Goal: Task Accomplishment & Management: Manage account settings

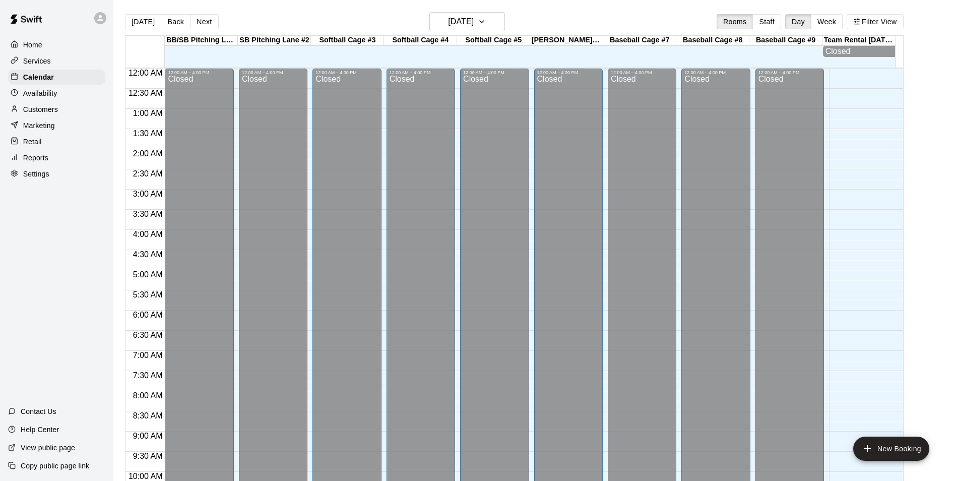
scroll to position [512, 0]
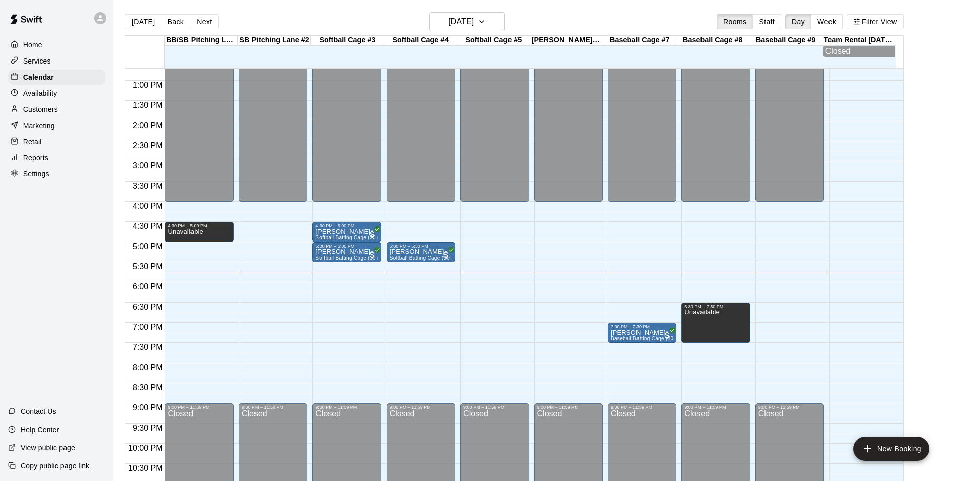
click at [52, 113] on p "Customers" at bounding box center [40, 109] width 35 height 10
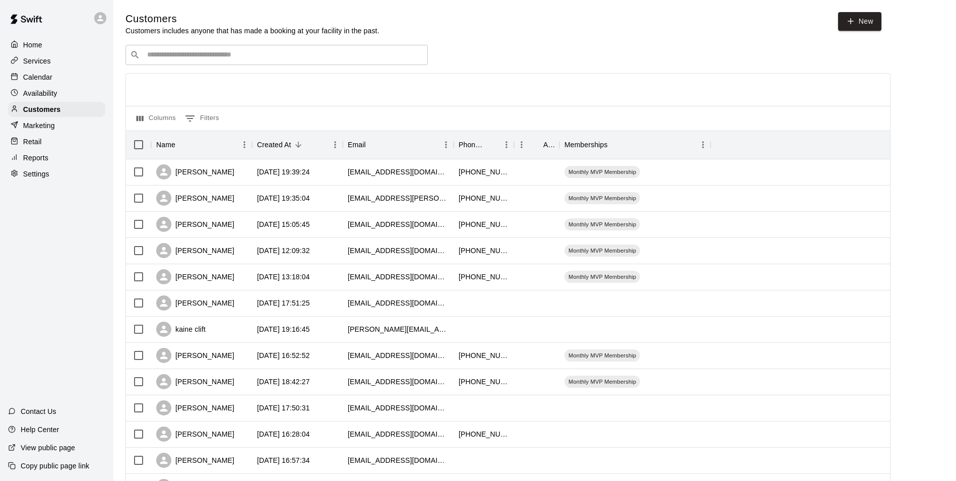
click at [215, 59] on input "Search customers by name or email" at bounding box center [283, 55] width 279 height 10
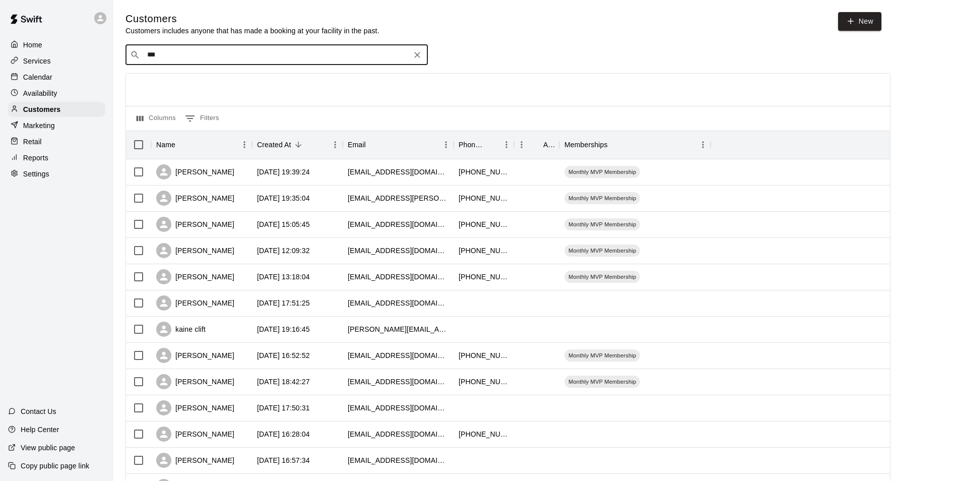
type input "****"
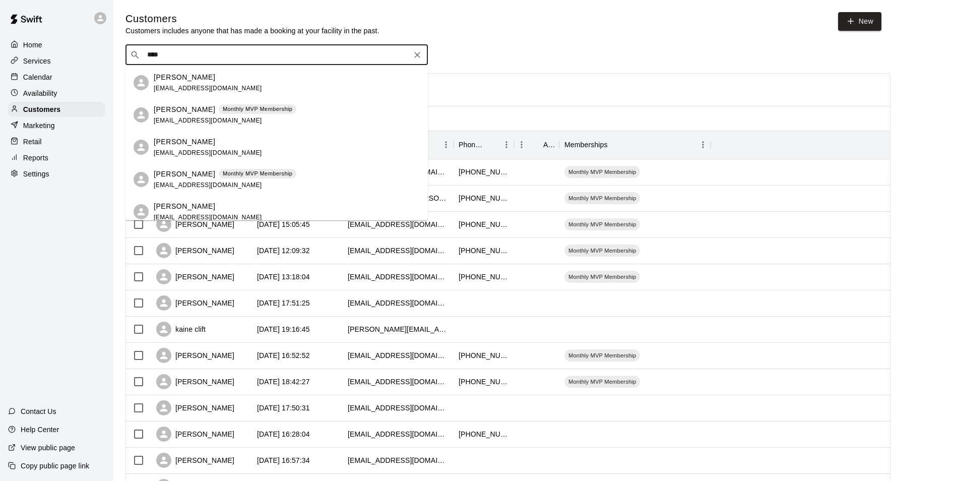
click at [320, 116] on div "[PERSON_NAME] Monthly MVP Membership [EMAIL_ADDRESS][DOMAIN_NAME]" at bounding box center [287, 115] width 266 height 22
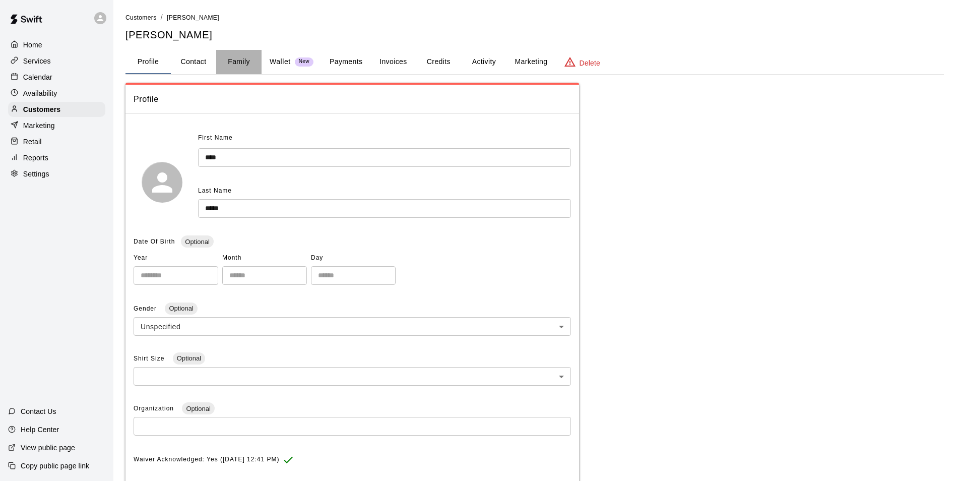
click at [244, 60] on button "Family" at bounding box center [238, 62] width 45 height 24
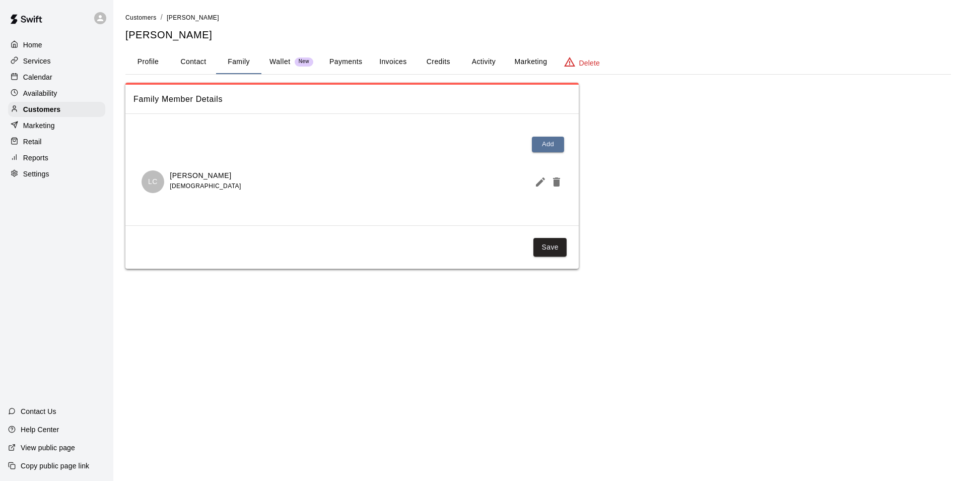
click at [33, 75] on p "Calendar" at bounding box center [37, 77] width 29 height 10
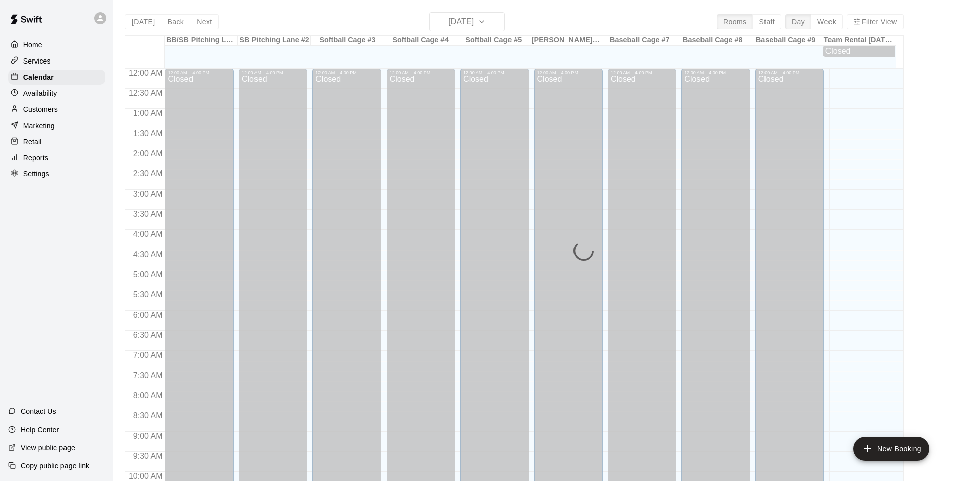
scroll to position [512, 0]
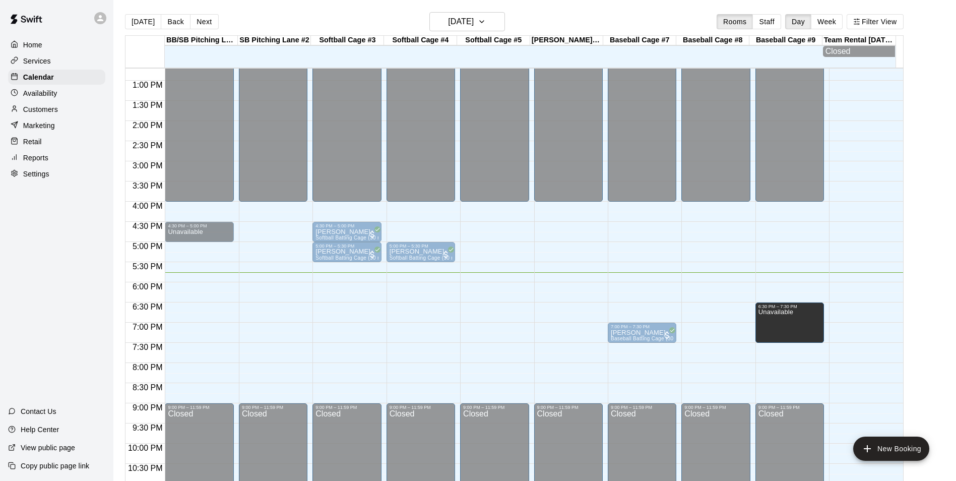
drag, startPoint x: 724, startPoint y: 322, endPoint x: 772, endPoint y: 327, distance: 49.1
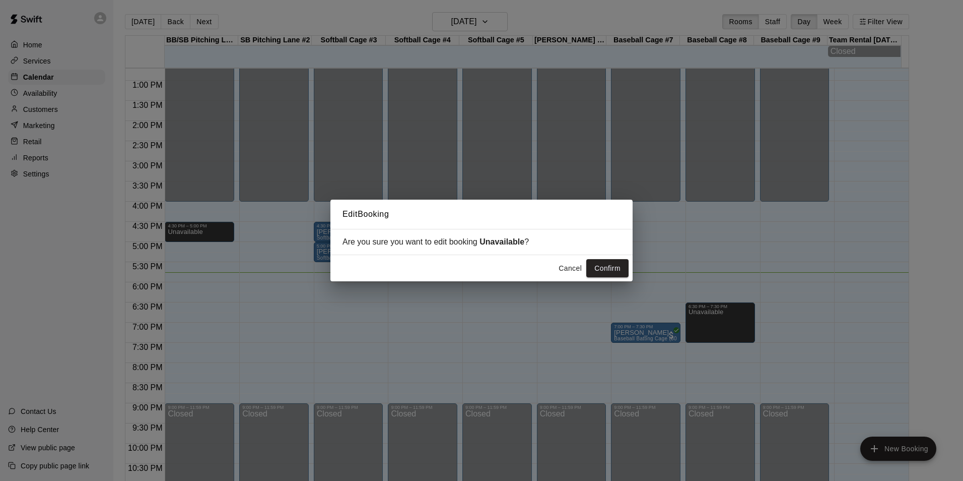
drag, startPoint x: 621, startPoint y: 268, endPoint x: 638, endPoint y: 276, distance: 18.3
click at [621, 268] on button "Confirm" at bounding box center [608, 268] width 42 height 19
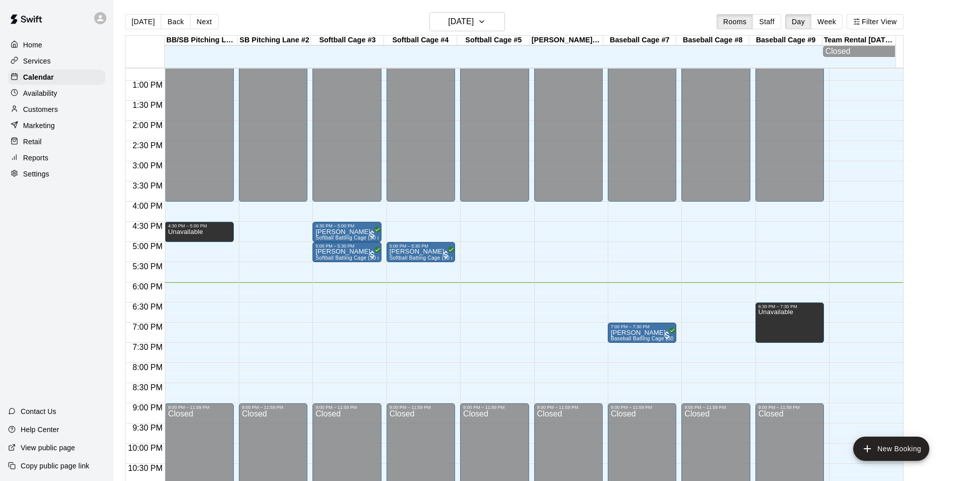
click at [358, 287] on div "12:00 AM – 4:00 PM Closed 4:30 PM – 5:00 PM [PERSON_NAME] Softball Batting Cage…" at bounding box center [346, 40] width 69 height 967
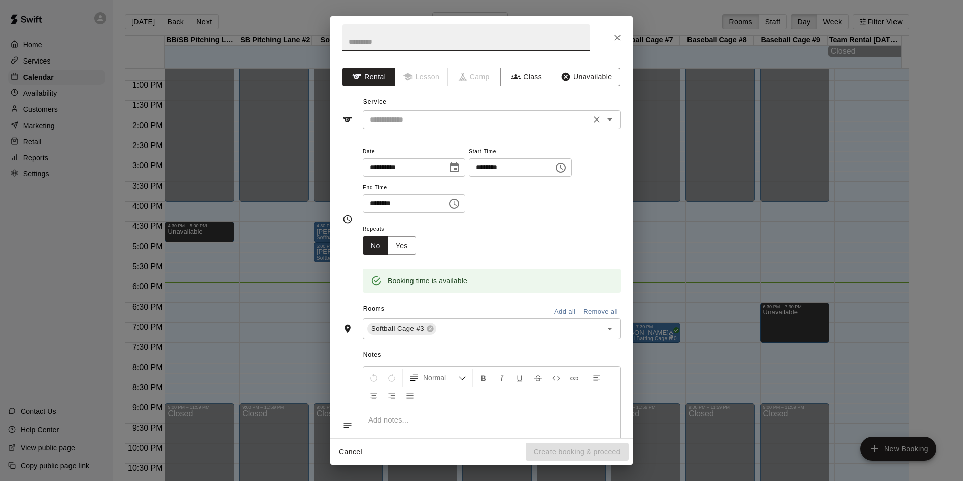
click at [455, 125] on input "text" at bounding box center [477, 119] width 222 height 13
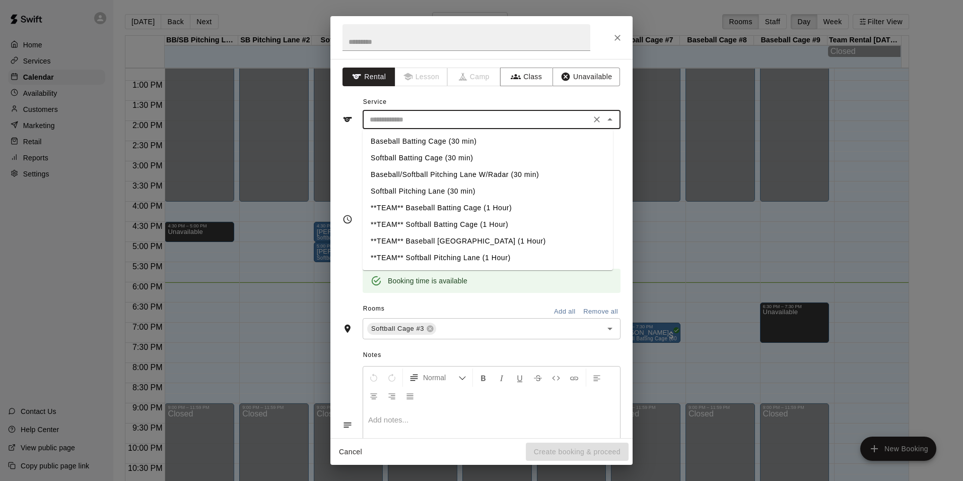
click at [415, 146] on li "Baseball Batting Cage (30 min)" at bounding box center [488, 141] width 250 height 17
type input "**********"
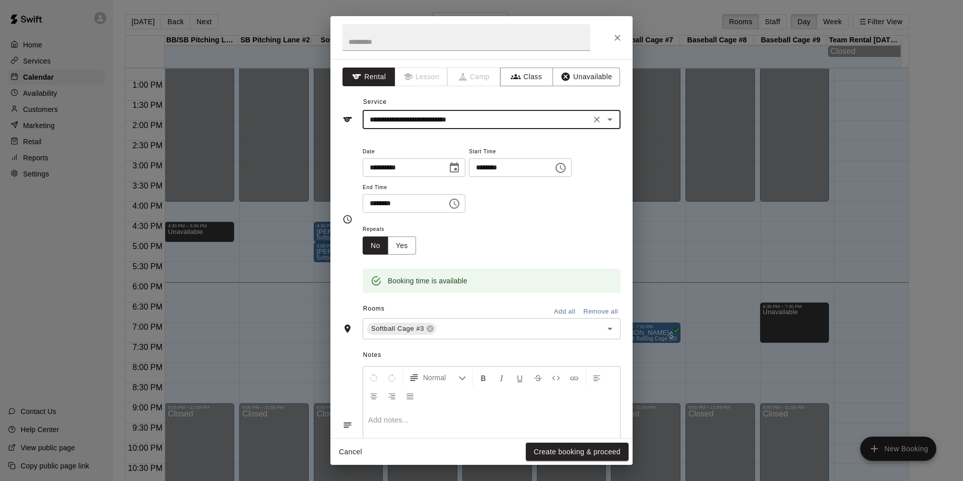
click at [592, 122] on icon "Clear" at bounding box center [597, 119] width 10 height 10
click at [494, 116] on input "text" at bounding box center [477, 119] width 222 height 13
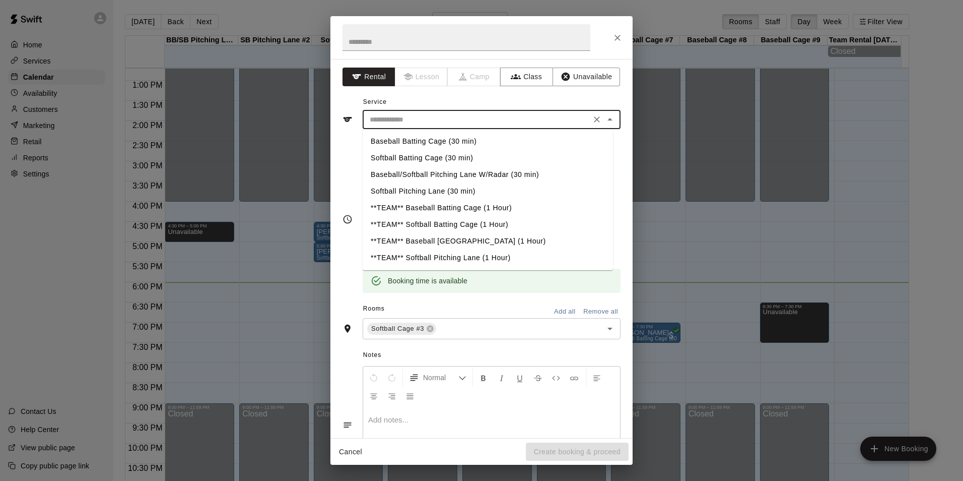
click at [389, 156] on li "Softball Batting Cage (30 min)" at bounding box center [488, 158] width 250 height 17
type input "**********"
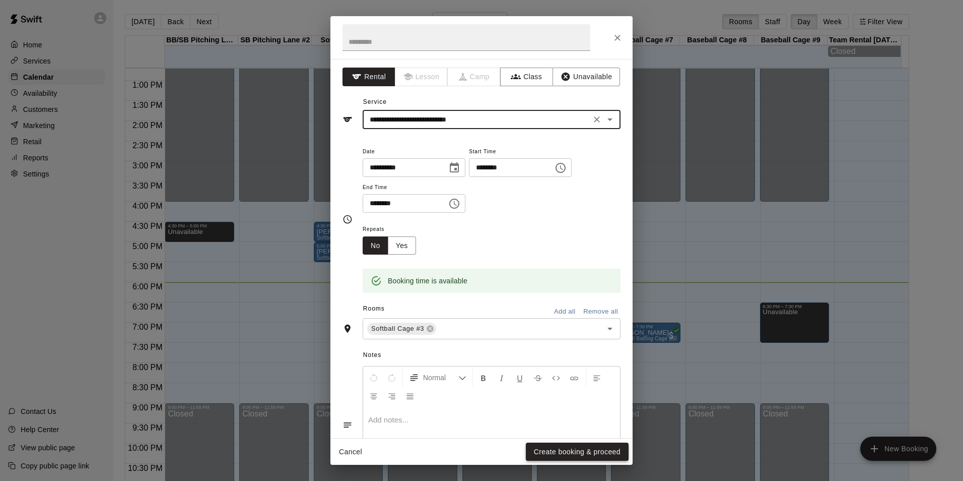
click at [565, 451] on button "Create booking & proceed" at bounding box center [577, 451] width 103 height 19
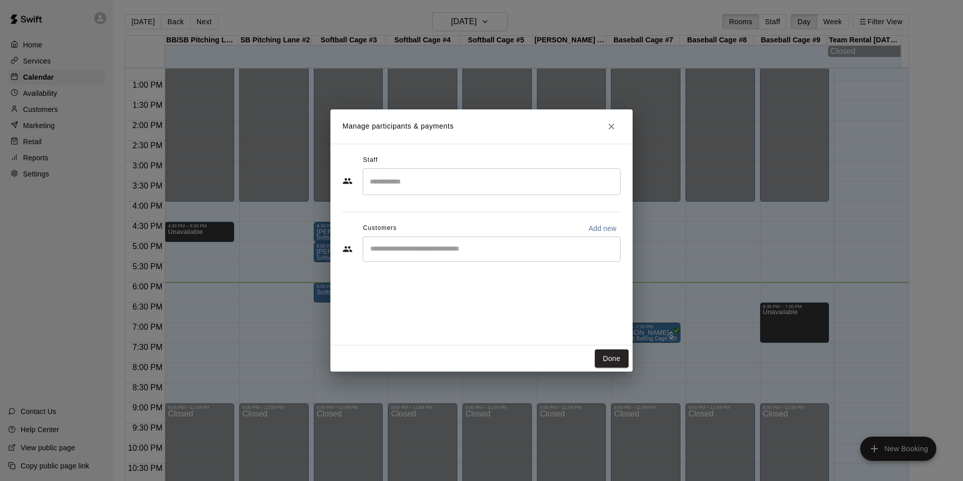
click at [424, 249] on input "Start typing to search customers..." at bounding box center [491, 249] width 249 height 10
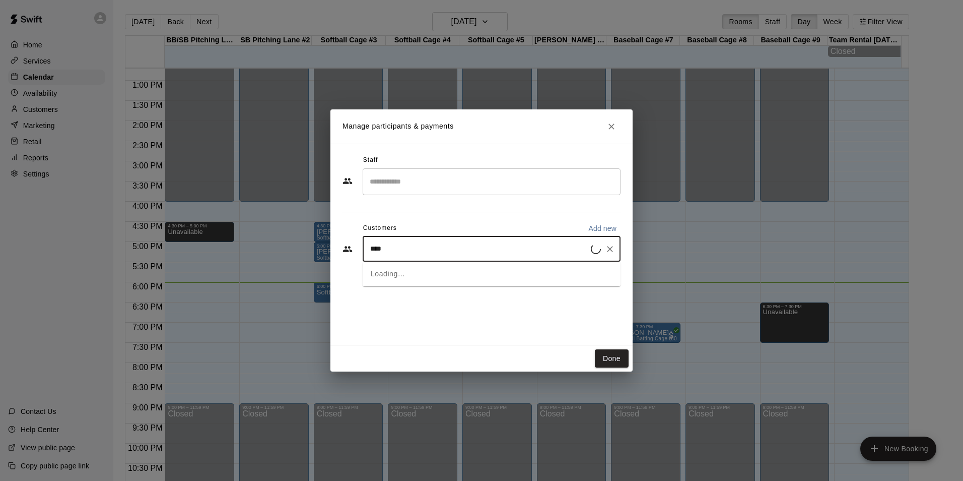
type input "*****"
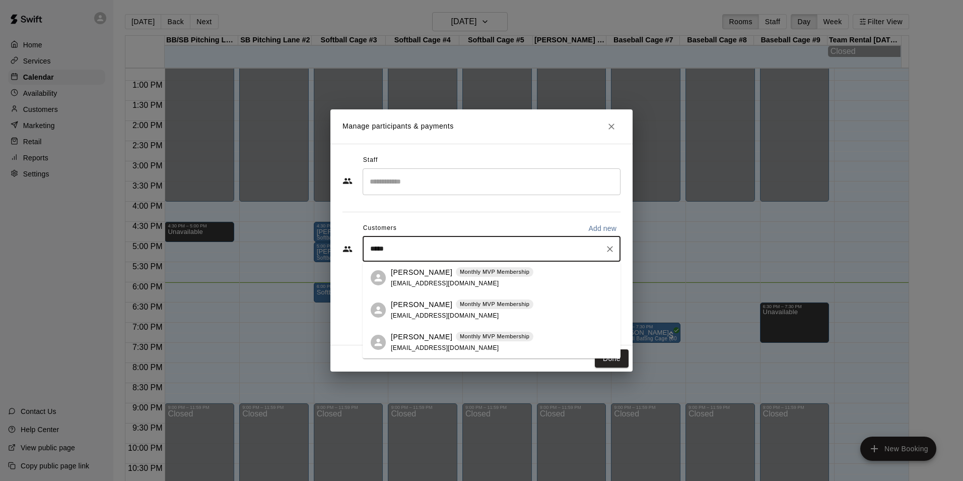
click at [418, 272] on p "[PERSON_NAME]" at bounding box center [421, 272] width 61 height 11
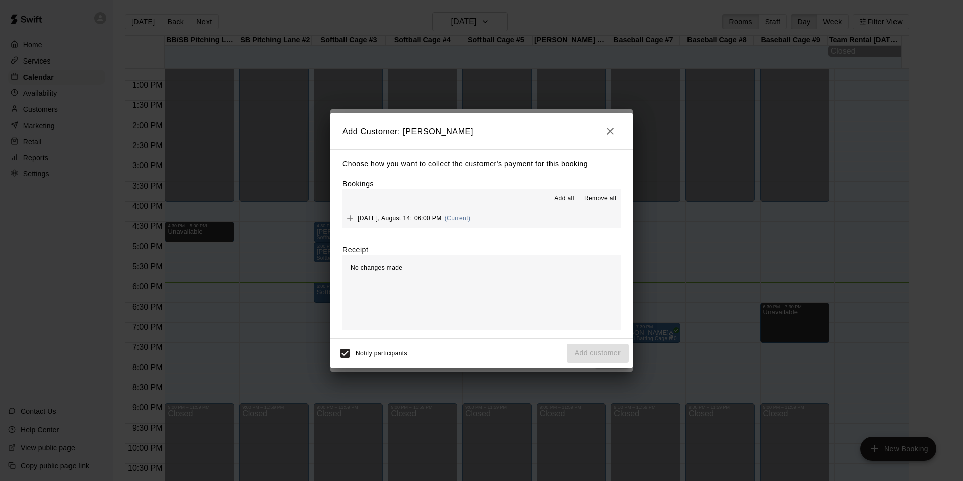
click at [512, 221] on button "[DATE], August 14: 06:00 PM (Current)" at bounding box center [482, 218] width 278 height 19
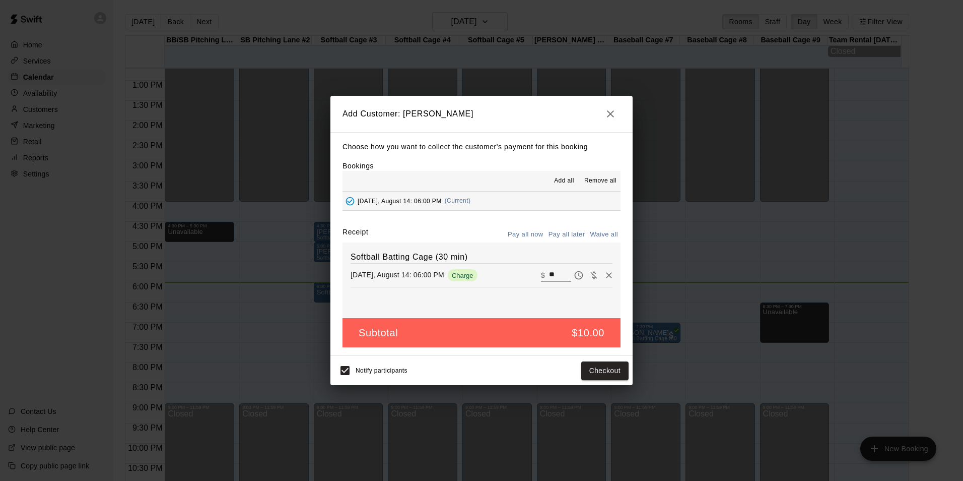
click at [549, 275] on input "**" at bounding box center [560, 275] width 22 height 13
type input "*"
click at [615, 367] on button "Add customer" at bounding box center [598, 370] width 62 height 19
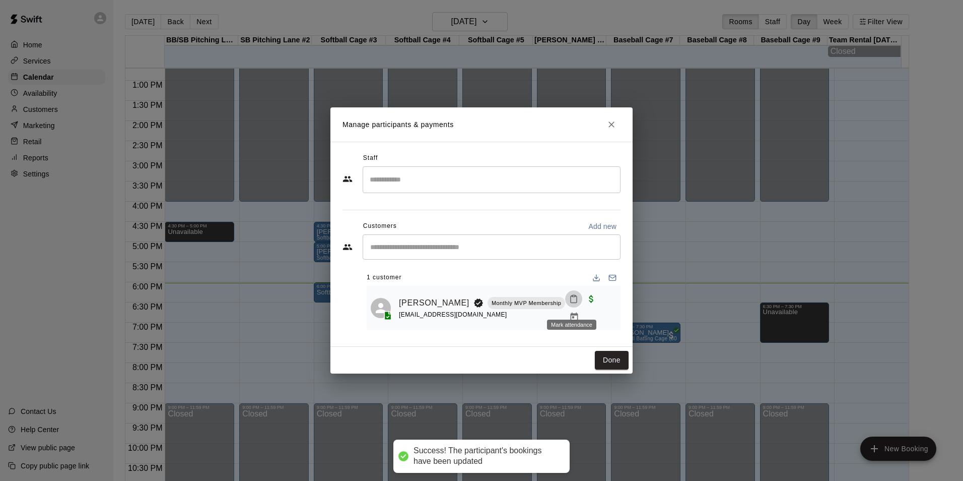
click at [565, 304] on button "Mark attendance" at bounding box center [573, 298] width 17 height 17
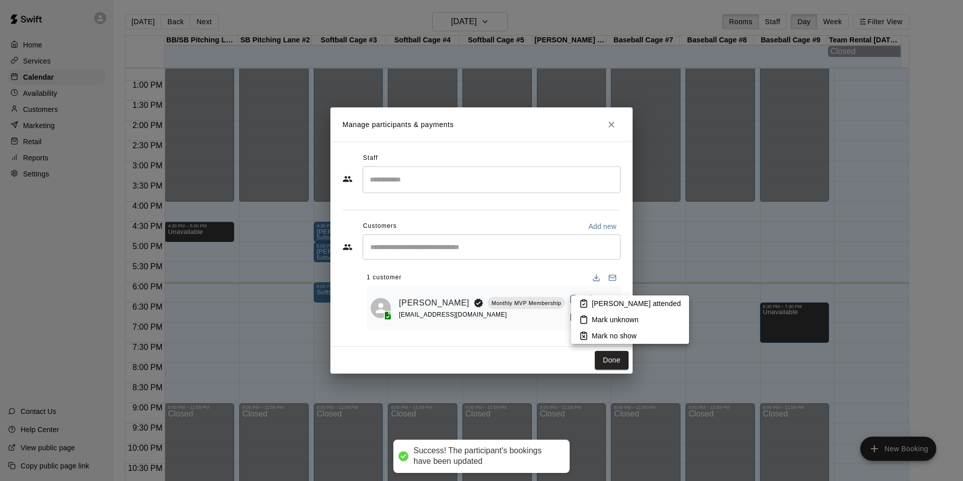
click at [585, 303] on icon at bounding box center [584, 304] width 3 height 2
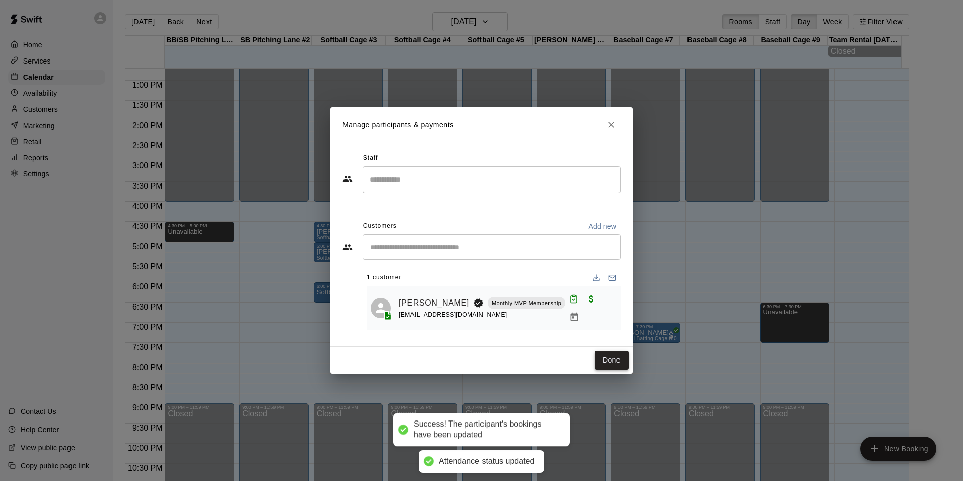
click at [604, 352] on button "Done" at bounding box center [612, 360] width 34 height 19
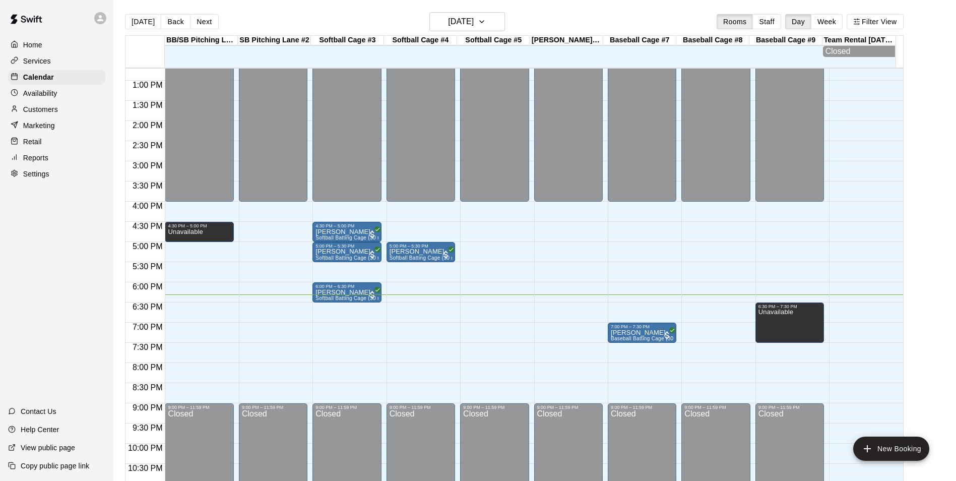
click at [728, 305] on div "12:00 AM – 4:00 PM Closed 9:00 PM – 11:59 PM Closed" at bounding box center [715, 40] width 69 height 967
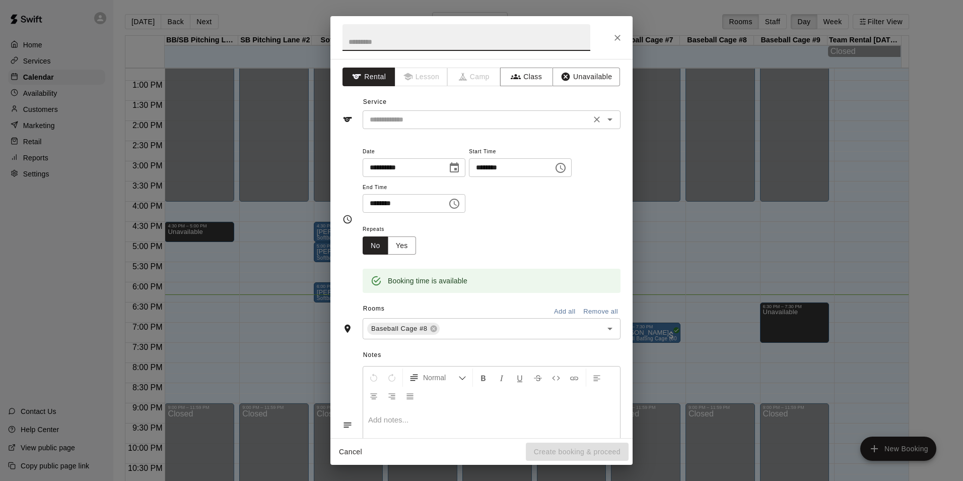
click at [497, 124] on input "text" at bounding box center [477, 119] width 222 height 13
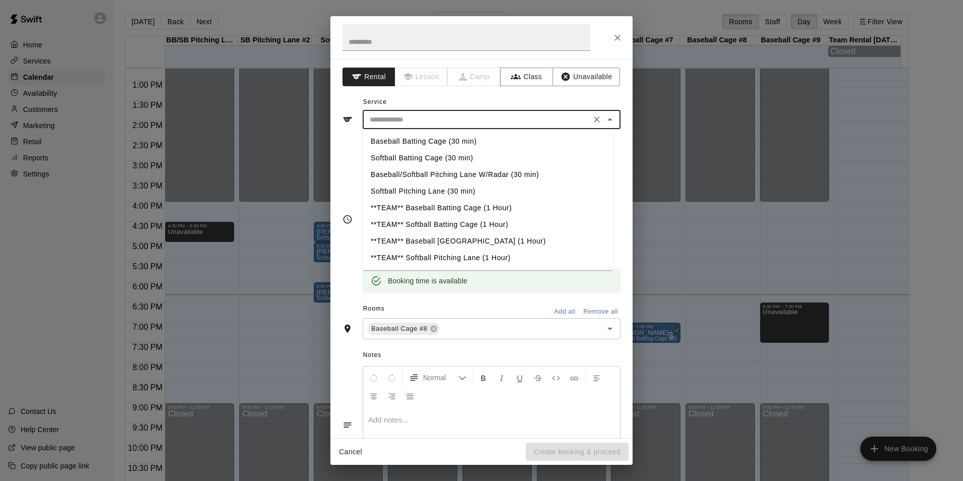
click at [410, 135] on li "Baseball Batting Cage (30 min)" at bounding box center [488, 141] width 250 height 17
type input "**********"
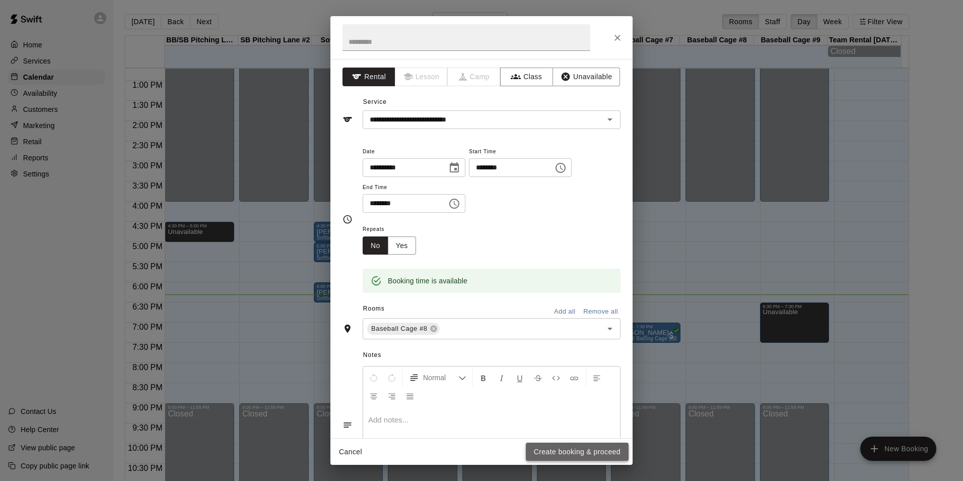
click at [593, 455] on button "Create booking & proceed" at bounding box center [577, 451] width 103 height 19
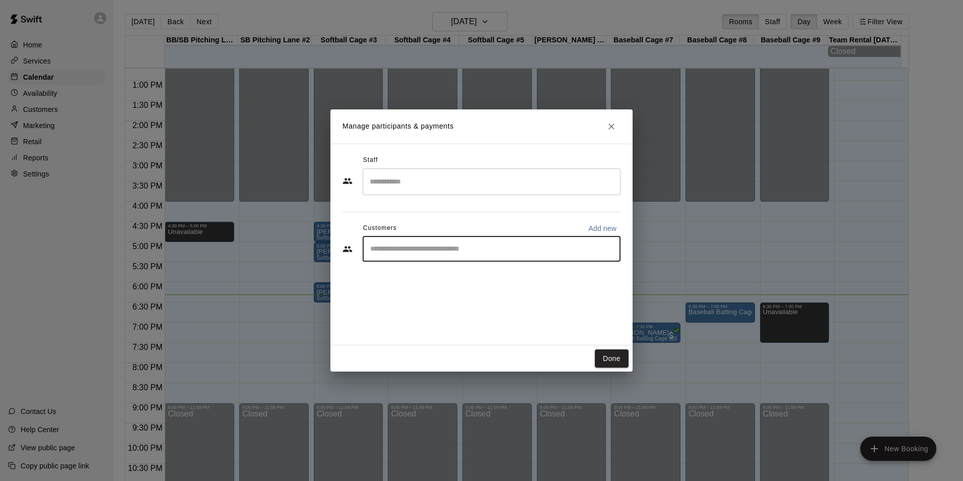
click at [467, 246] on input "Start typing to search customers..." at bounding box center [491, 249] width 249 height 10
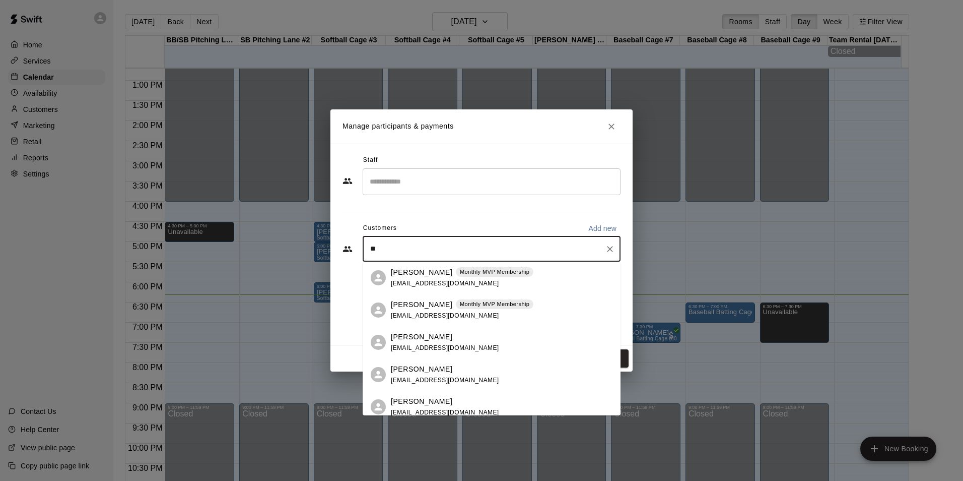
type input "*"
type input "****"
click at [430, 409] on span "[EMAIL_ADDRESS][DOMAIN_NAME]" at bounding box center [445, 412] width 108 height 7
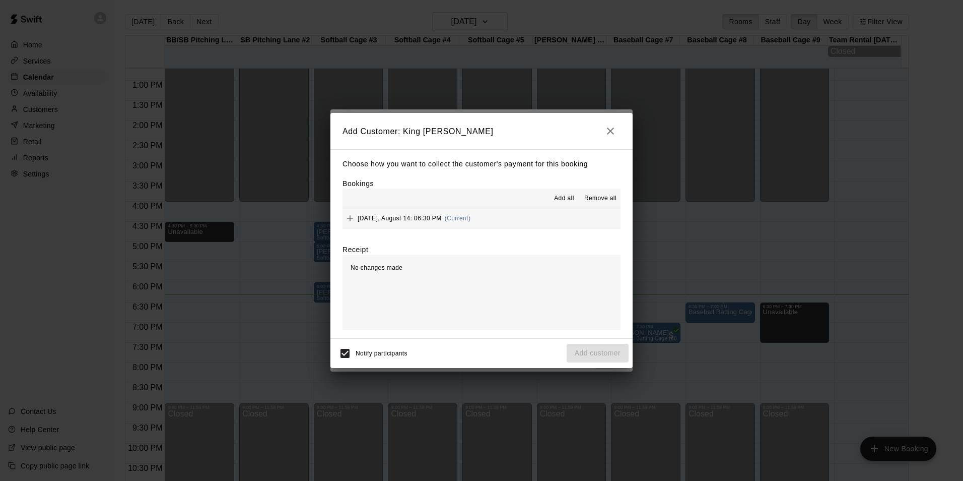
click at [499, 216] on button "[DATE], August 14: 06:30 PM (Current)" at bounding box center [482, 218] width 278 height 19
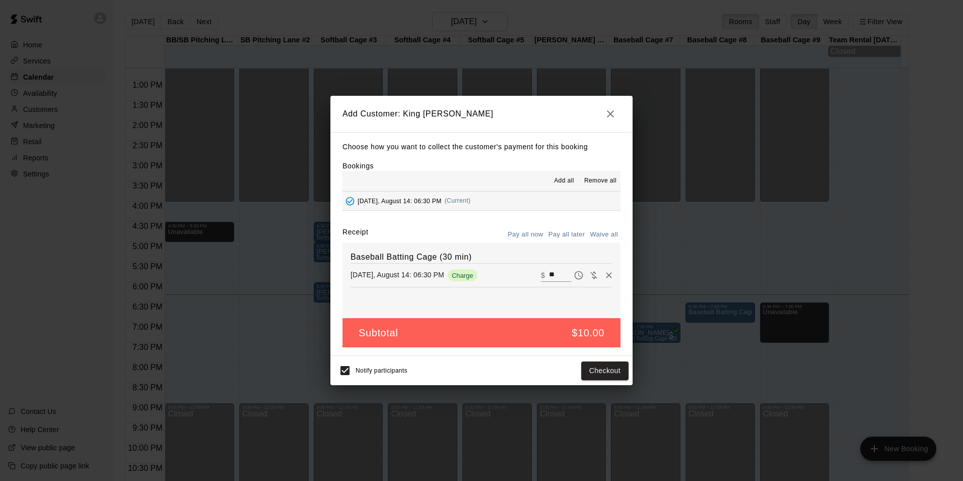
click at [549, 278] on input "**" at bounding box center [560, 275] width 22 height 13
type input "*"
click at [591, 365] on button "Add customer" at bounding box center [598, 370] width 62 height 19
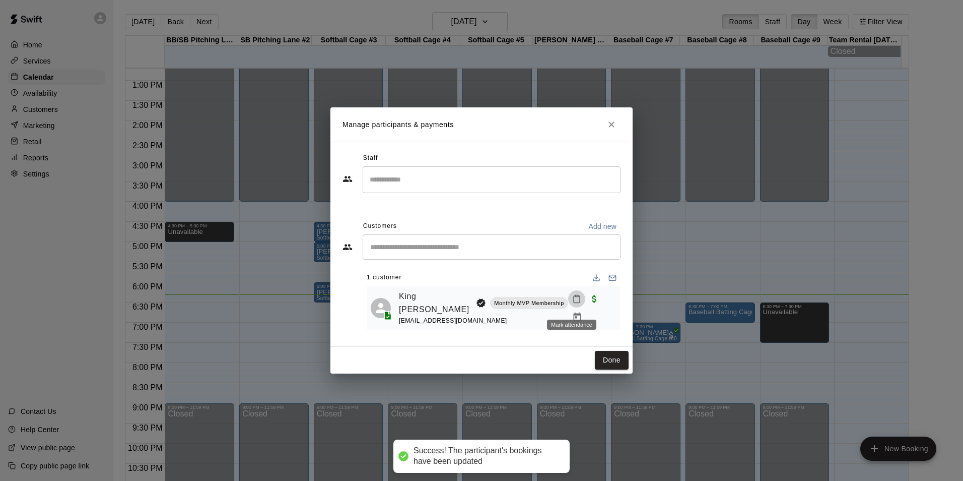
click at [578, 305] on button "Mark attendance" at bounding box center [576, 298] width 17 height 17
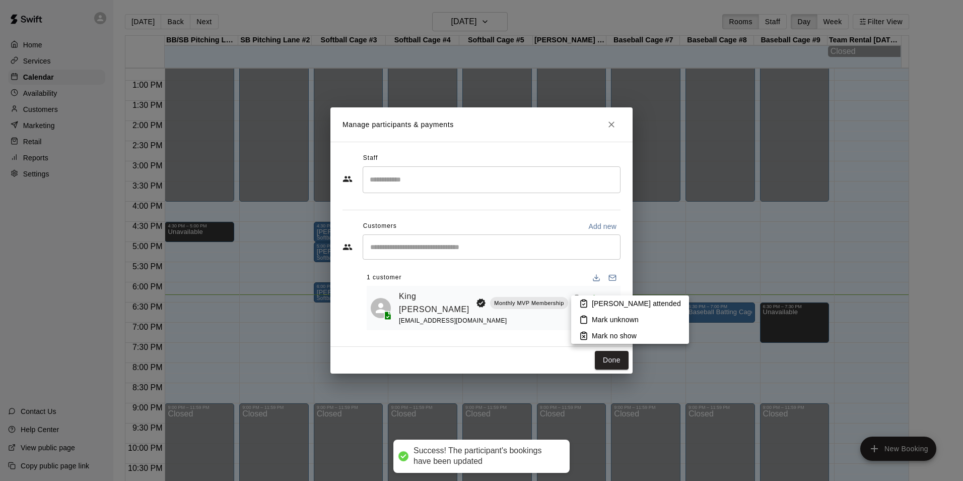
click at [587, 305] on icon at bounding box center [584, 303] width 6 height 7
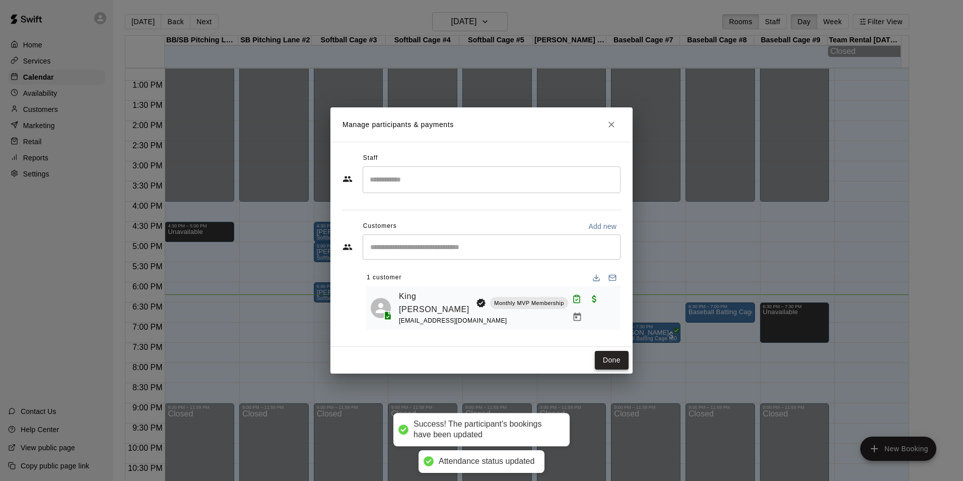
click at [605, 357] on button "Done" at bounding box center [612, 360] width 34 height 19
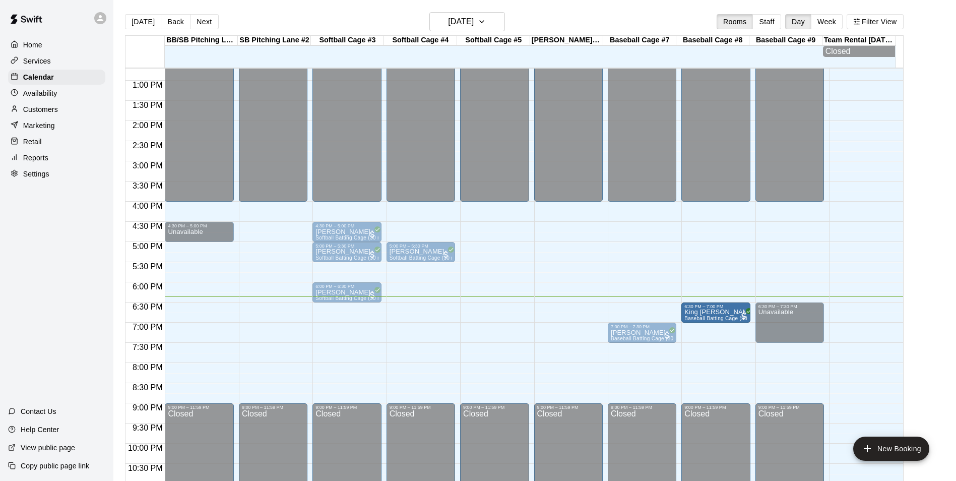
drag, startPoint x: 706, startPoint y: 315, endPoint x: 681, endPoint y: 318, distance: 25.4
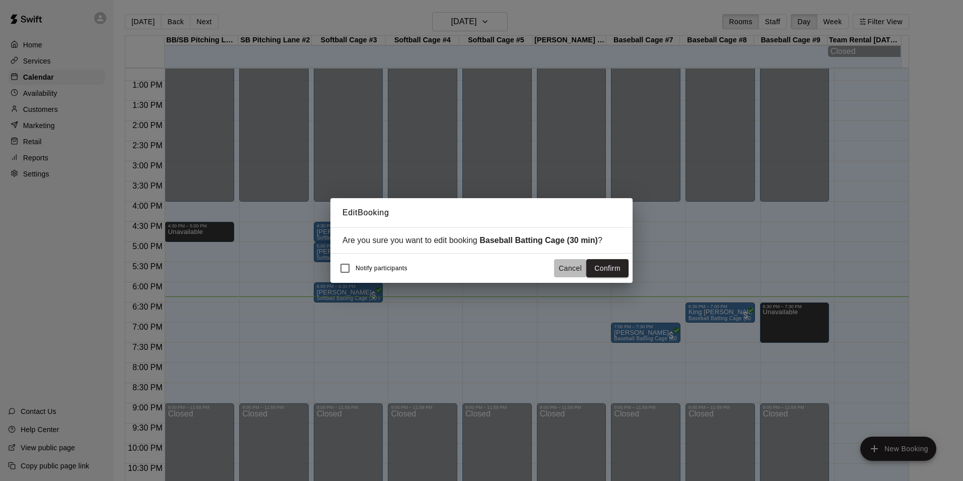
click at [566, 267] on button "Cancel" at bounding box center [570, 268] width 32 height 19
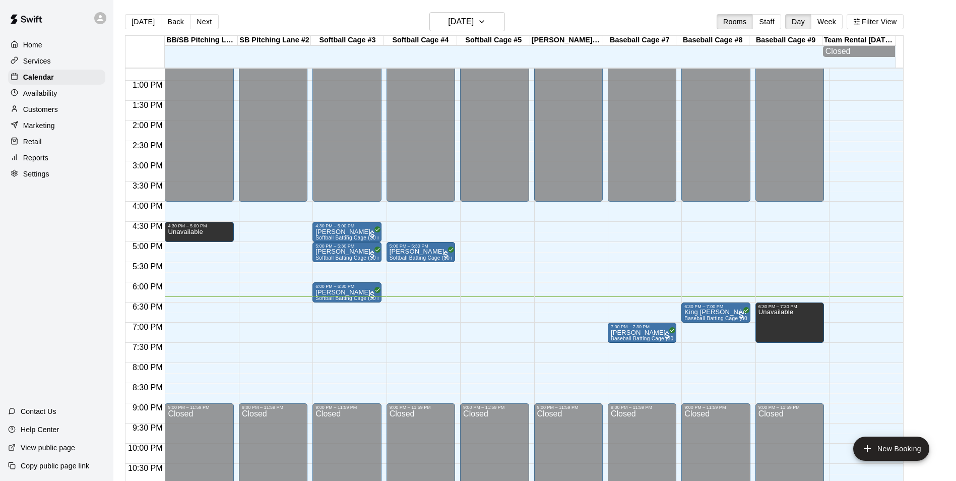
click at [638, 306] on div "12:00 AM – 4:00 PM Closed 7:00 PM – 7:30 PM [PERSON_NAME] Baseball Batting Cage…" at bounding box center [642, 40] width 69 height 967
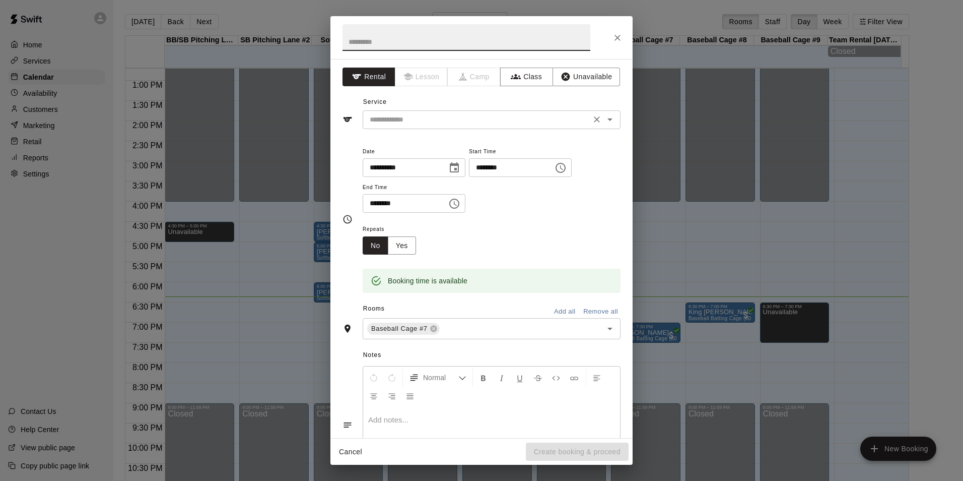
click at [528, 124] on input "text" at bounding box center [477, 119] width 222 height 13
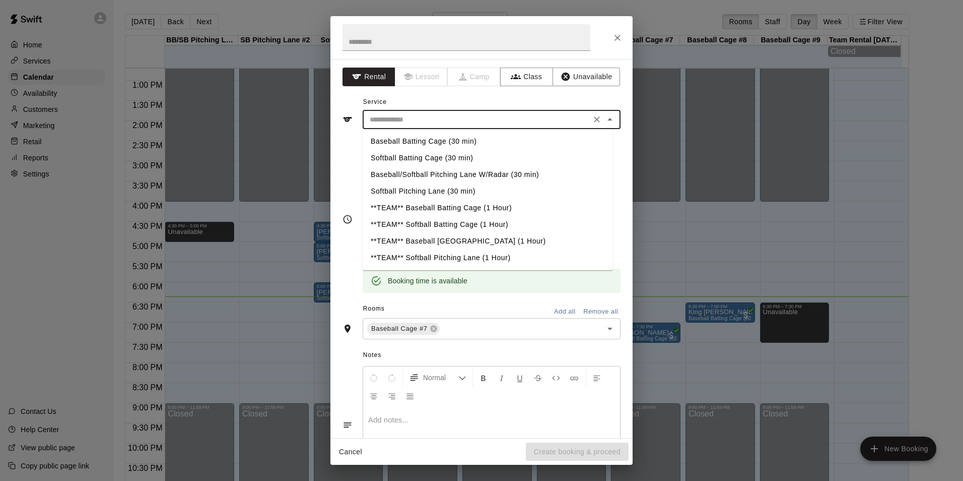
click at [447, 140] on li "Baseball Batting Cage (30 min)" at bounding box center [488, 141] width 250 height 17
type input "**********"
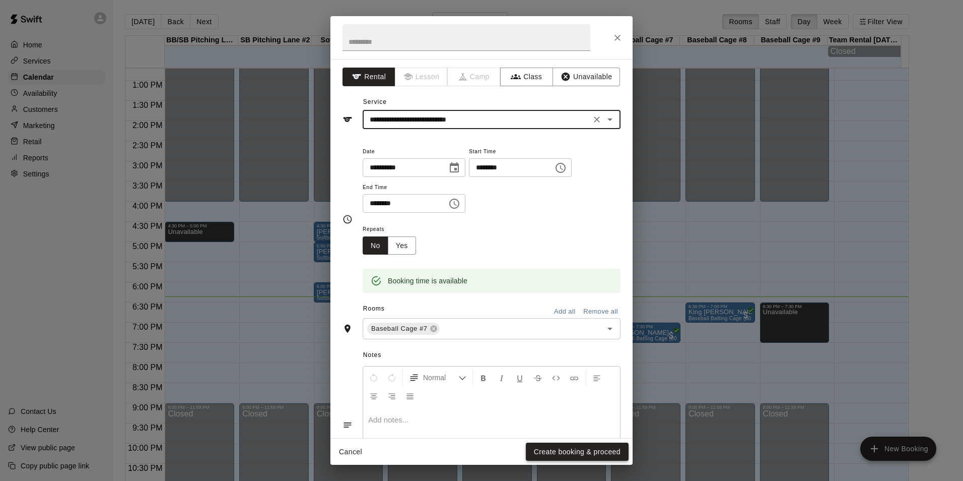
click at [565, 446] on button "Create booking & proceed" at bounding box center [577, 451] width 103 height 19
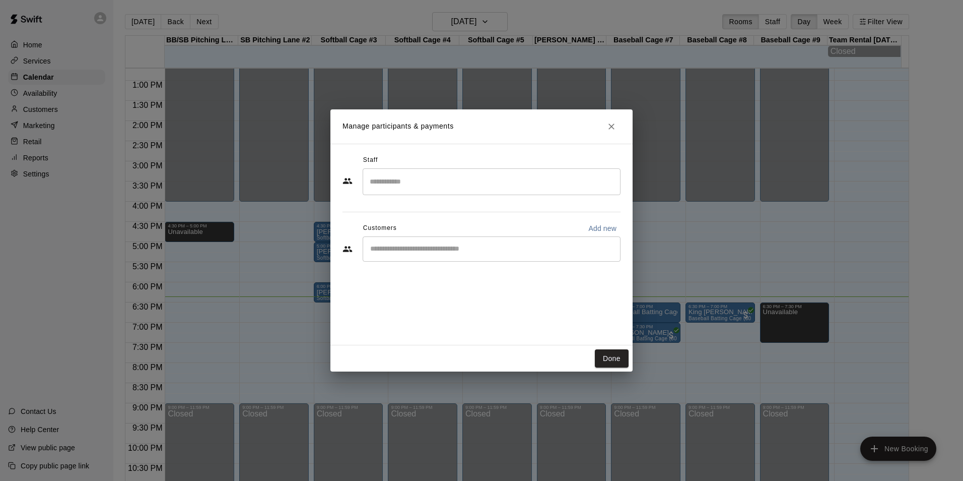
click at [455, 252] on input "Start typing to search customers..." at bounding box center [491, 249] width 249 height 10
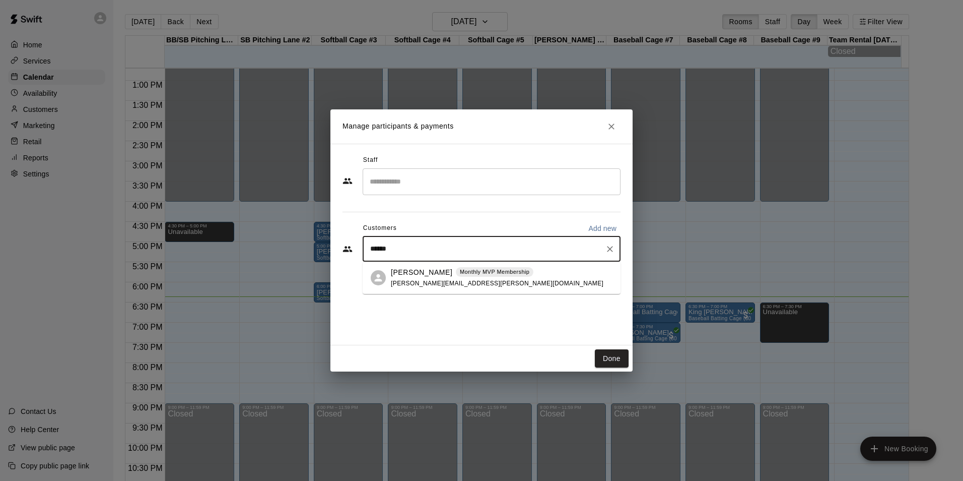
type input "*******"
click at [429, 278] on div "[PERSON_NAME] Monthly MVP Membership [PERSON_NAME][EMAIL_ADDRESS][PERSON_NAME][…" at bounding box center [497, 278] width 213 height 22
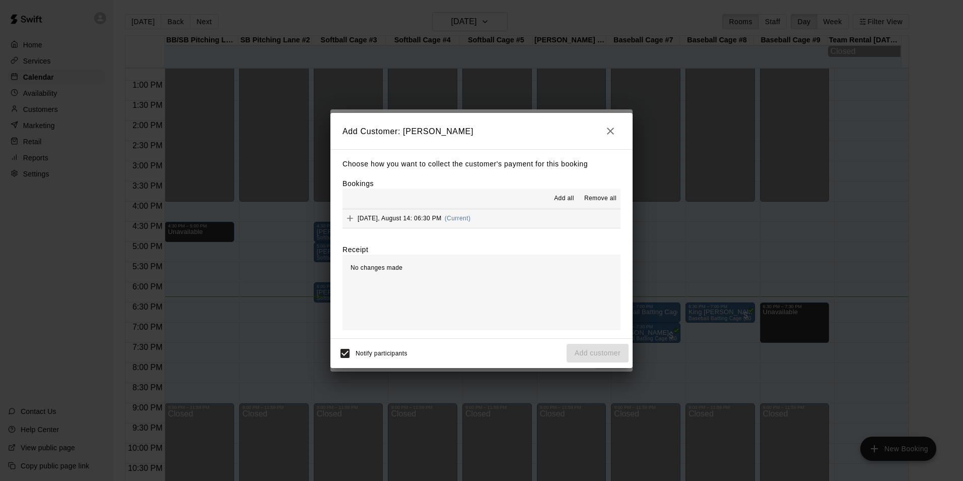
click at [470, 217] on span "(Current)" at bounding box center [458, 218] width 26 height 7
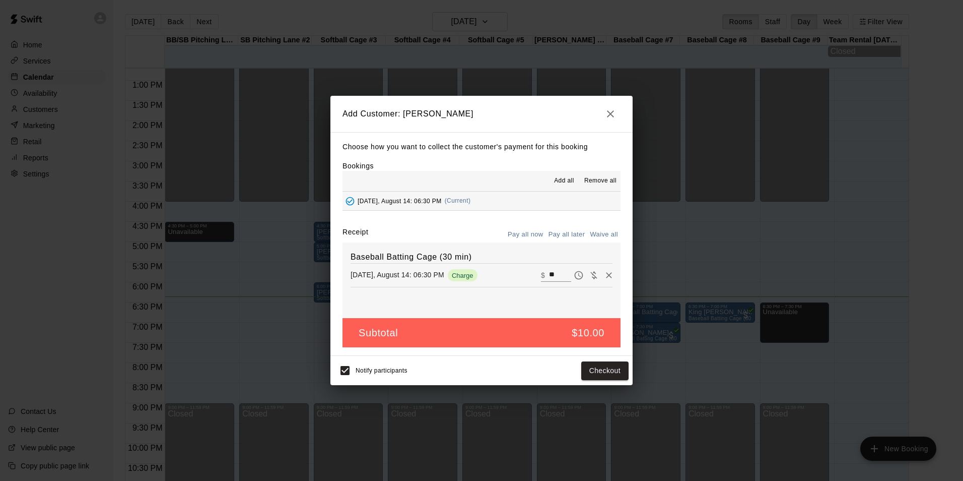
click at [549, 277] on input "**" at bounding box center [560, 275] width 22 height 13
type input "*"
click at [610, 378] on button "Add customer" at bounding box center [598, 370] width 62 height 19
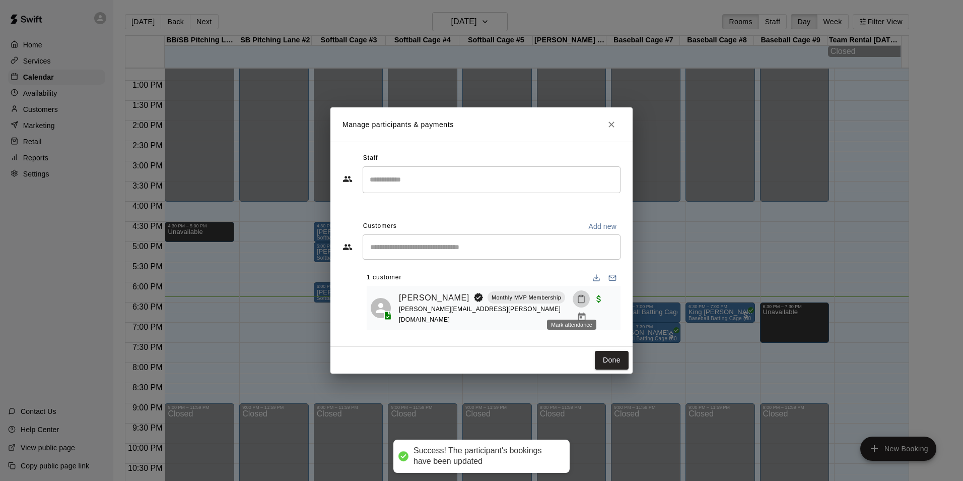
click at [580, 297] on rect "Mark attendance" at bounding box center [581, 296] width 3 height 2
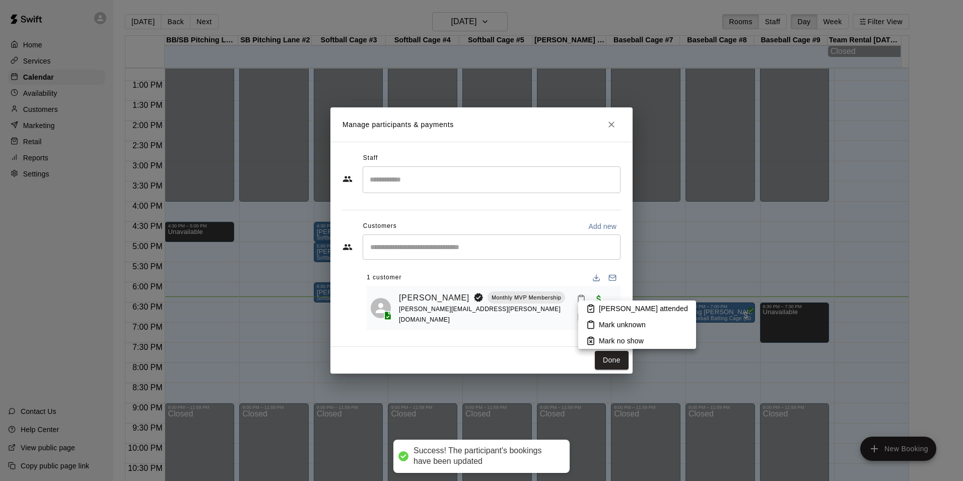
click at [588, 302] on li "[PERSON_NAME] attended" at bounding box center [637, 308] width 118 height 16
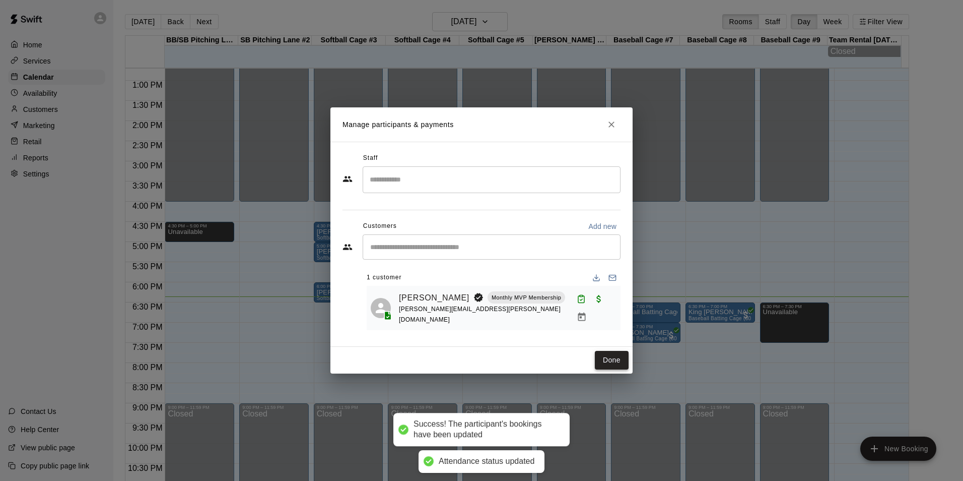
click at [614, 361] on button "Done" at bounding box center [612, 360] width 34 height 19
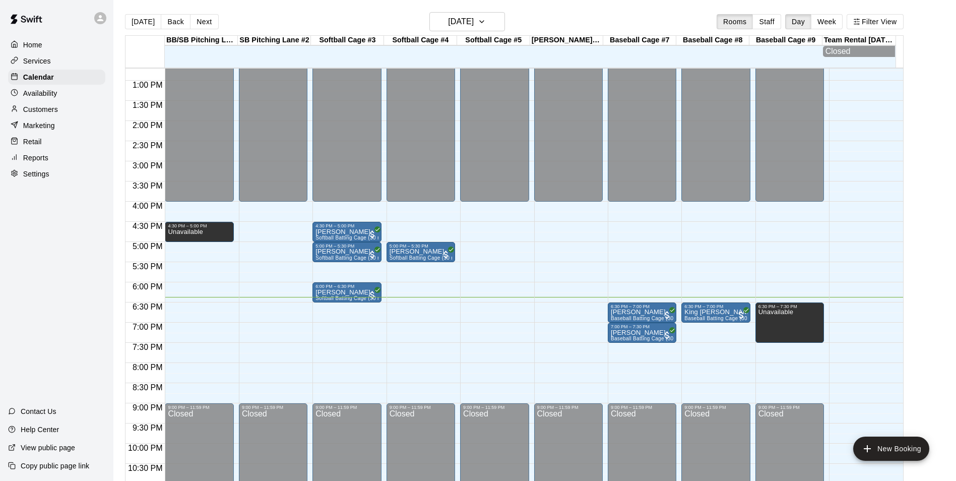
click at [706, 327] on div "12:00 AM – 4:00 PM Closed 6:30 PM – 7:00 PM King [PERSON_NAME] Baseball Batting…" at bounding box center [715, 40] width 69 height 967
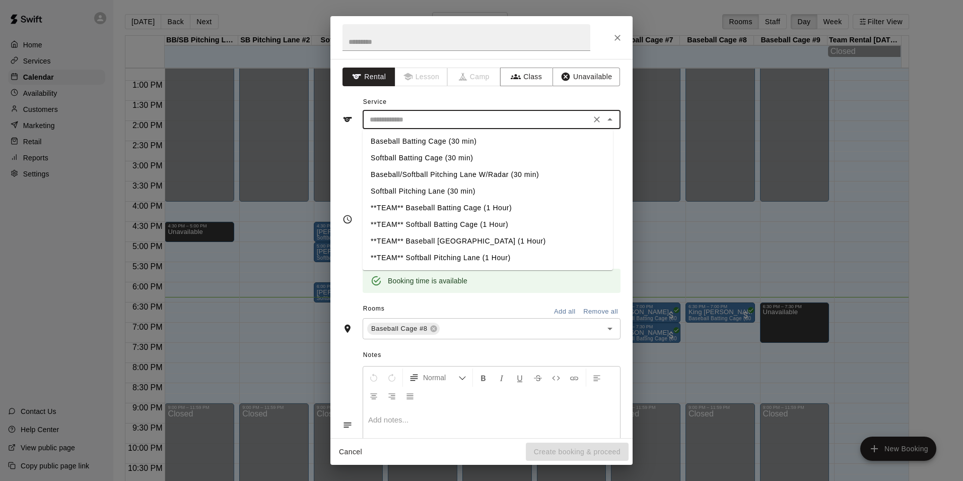
click at [549, 123] on input "text" at bounding box center [477, 119] width 222 height 13
drag, startPoint x: 474, startPoint y: 104, endPoint x: 530, endPoint y: 86, distance: 58.3
click at [478, 102] on div "Service ​ Baseball Batting Cage (30 min) Softball Batting Cage (30 min) Basebal…" at bounding box center [482, 111] width 278 height 35
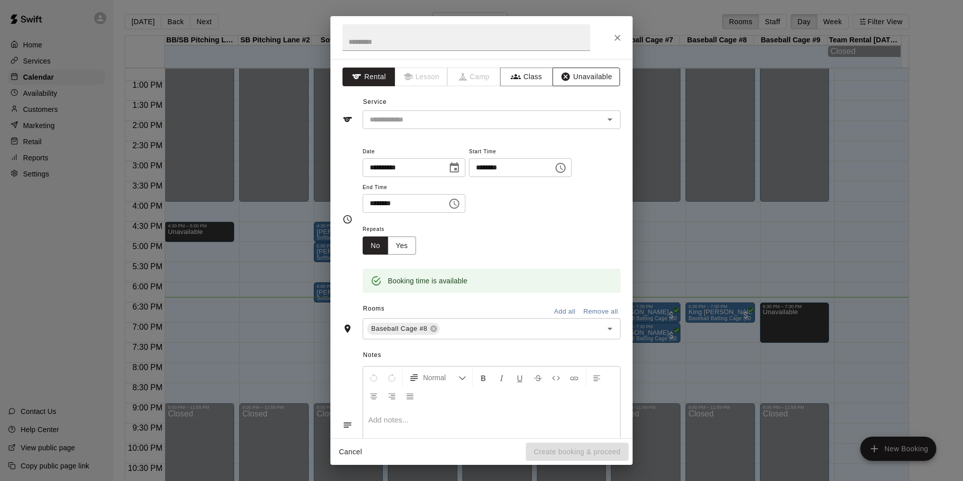
click at [571, 73] on button "Unavailable" at bounding box center [587, 77] width 68 height 19
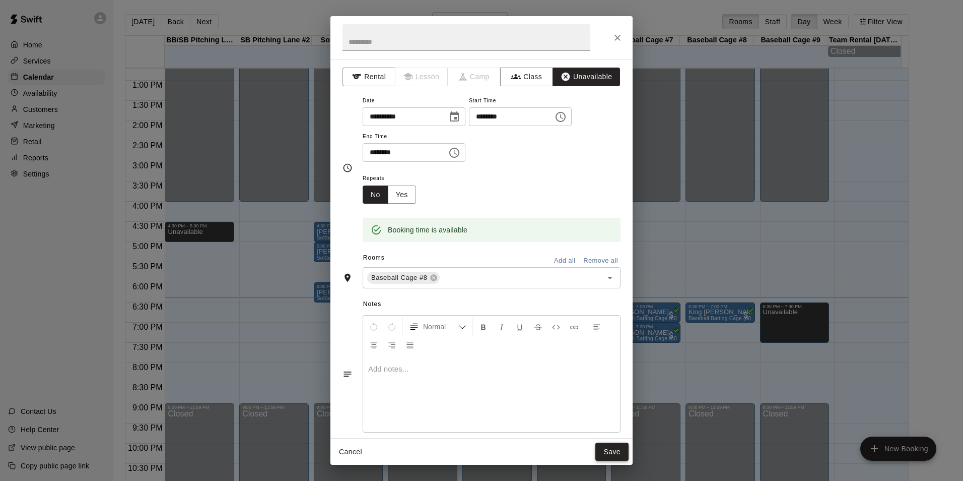
click at [611, 447] on button "Save" at bounding box center [612, 451] width 33 height 19
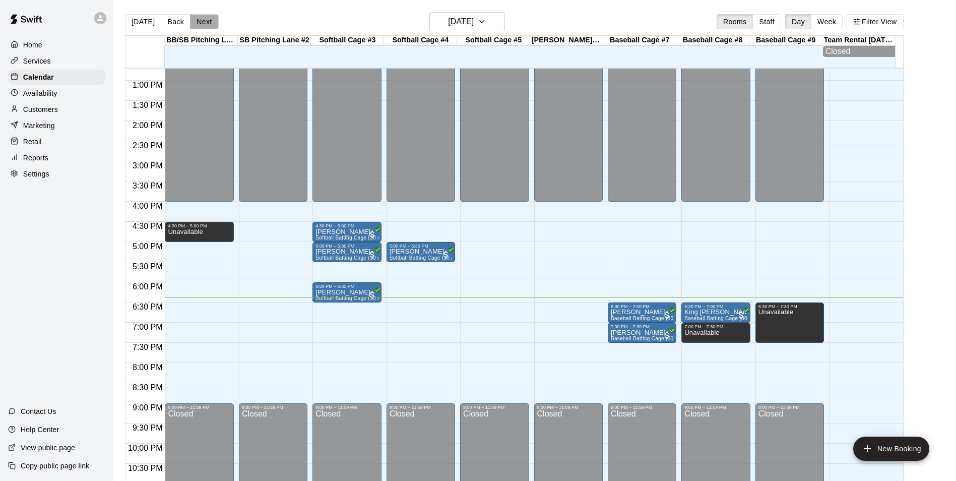
click at [197, 19] on button "Next" at bounding box center [204, 21] width 28 height 15
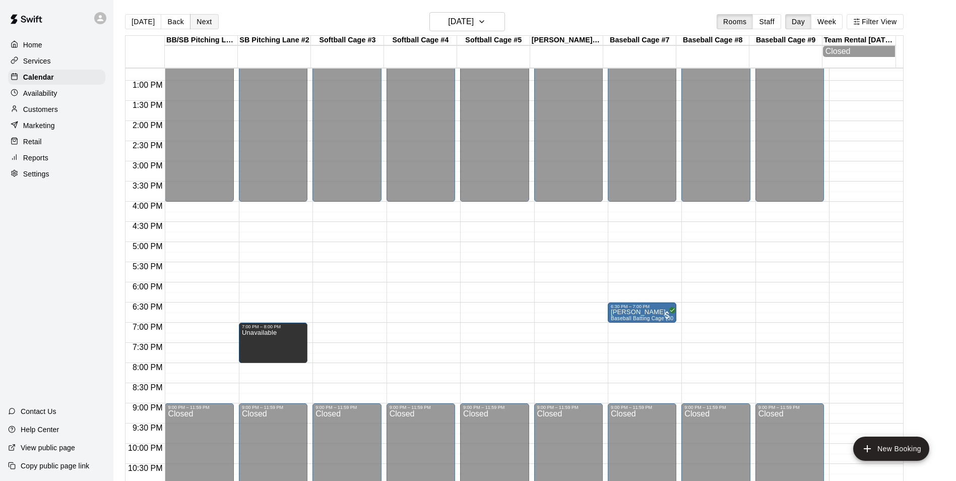
click at [197, 19] on button "Next" at bounding box center [204, 21] width 28 height 15
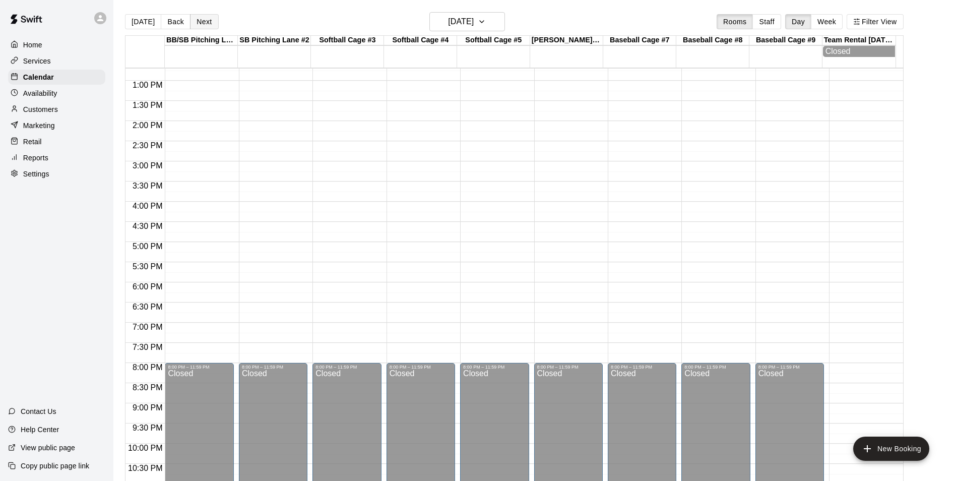
click at [197, 19] on button "Next" at bounding box center [204, 21] width 28 height 15
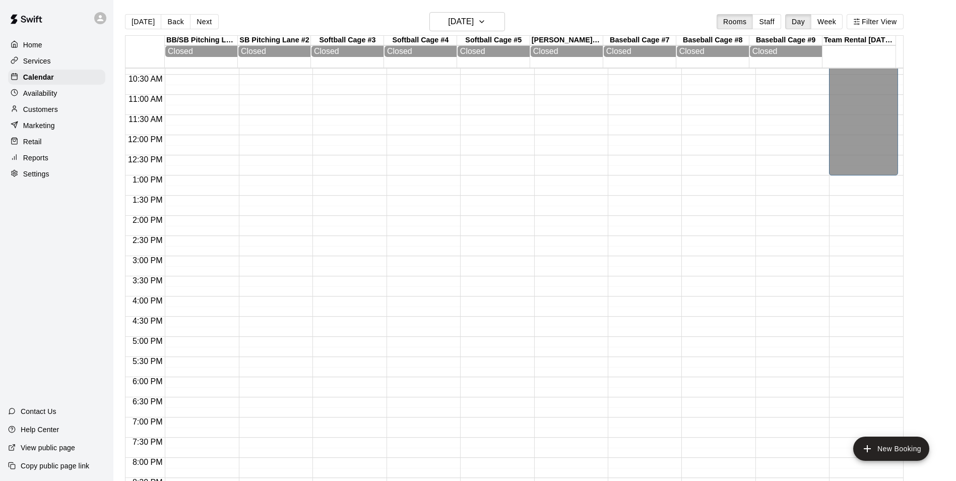
scroll to position [411, 0]
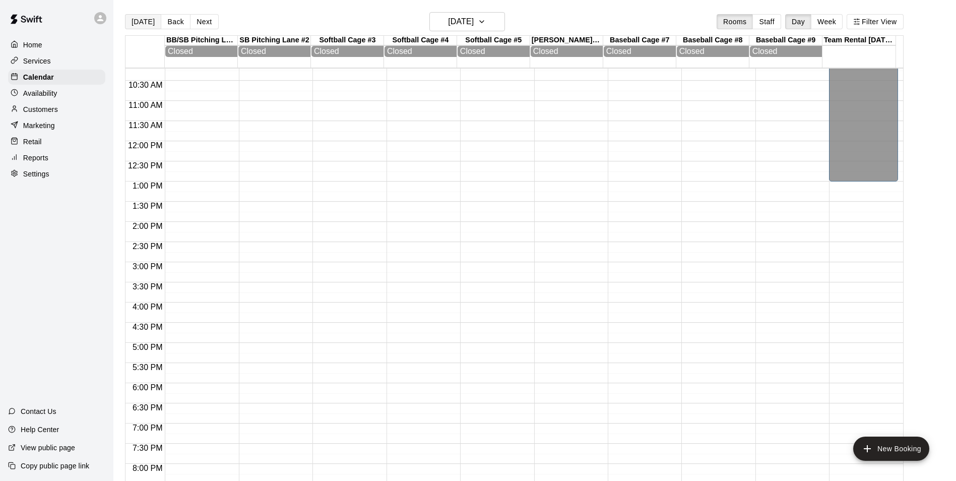
click at [145, 17] on button "[DATE]" at bounding box center [143, 21] width 36 height 15
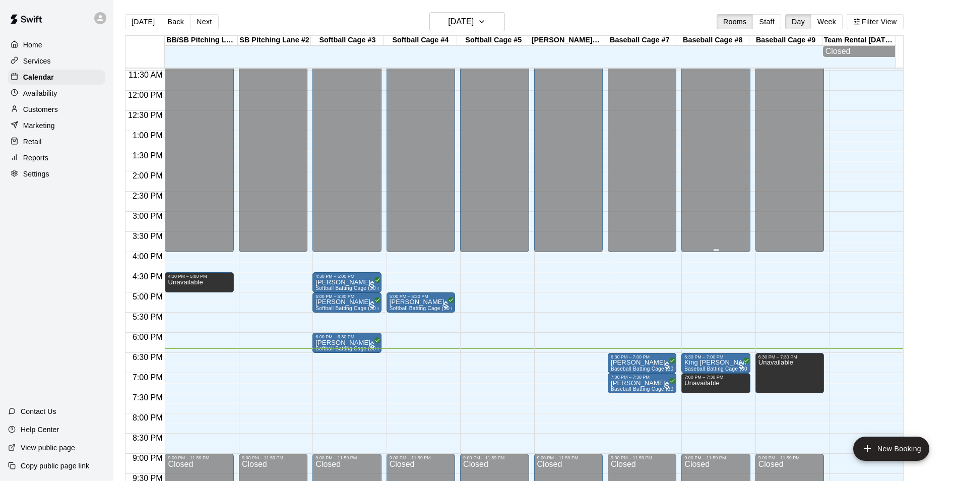
scroll to position [512, 0]
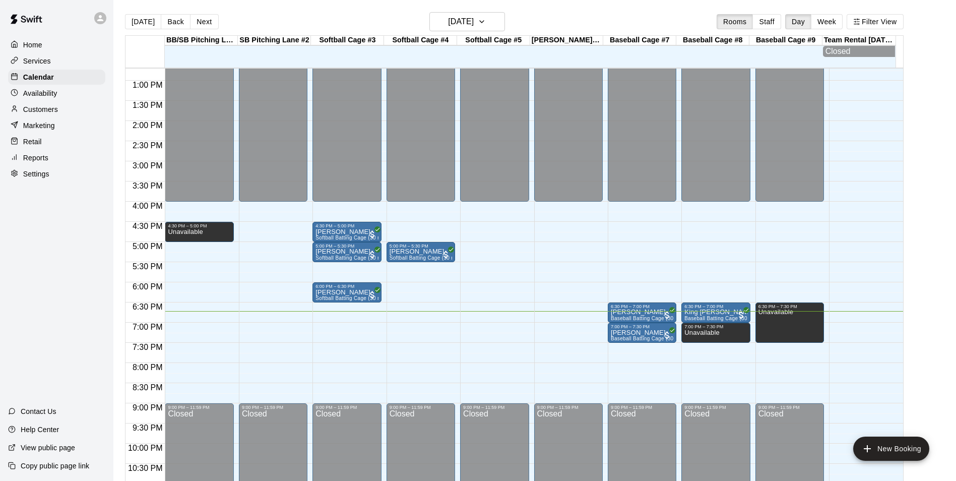
click at [349, 328] on div "12:00 AM – 4:00 PM Closed 4:30 PM – 5:00 PM [PERSON_NAME] Softball Batting Cage…" at bounding box center [346, 40] width 69 height 967
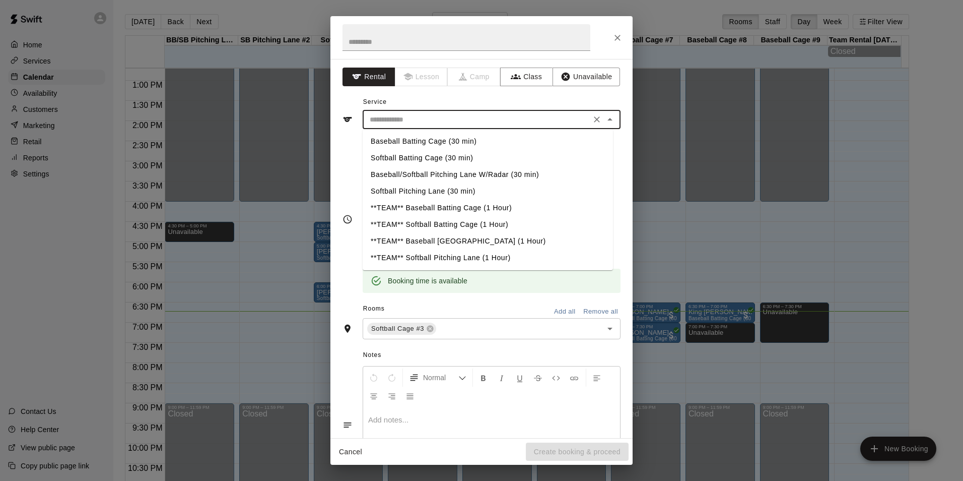
click at [459, 123] on input "text" at bounding box center [477, 119] width 222 height 13
click at [422, 141] on li "Baseball Batting Cage (30 min)" at bounding box center [488, 141] width 250 height 17
type input "**********"
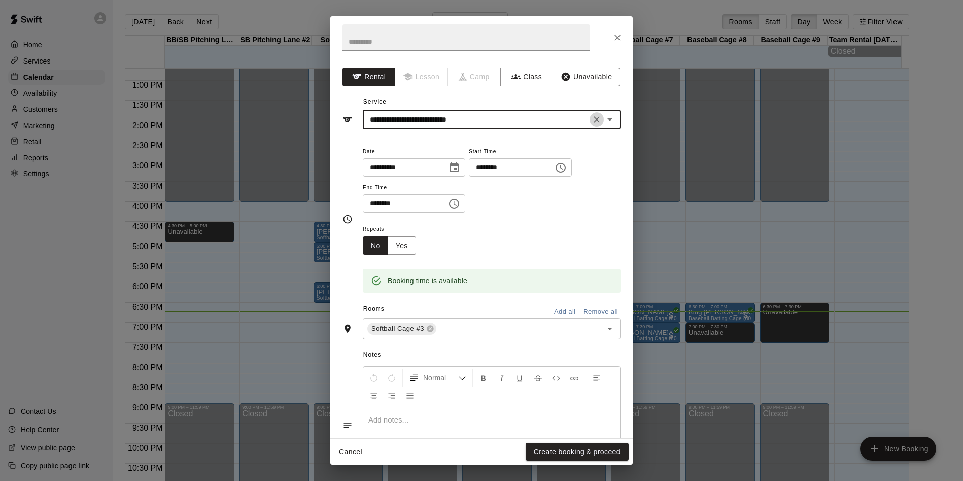
click at [592, 117] on icon "Clear" at bounding box center [597, 119] width 10 height 10
click at [477, 114] on input "text" at bounding box center [477, 119] width 222 height 13
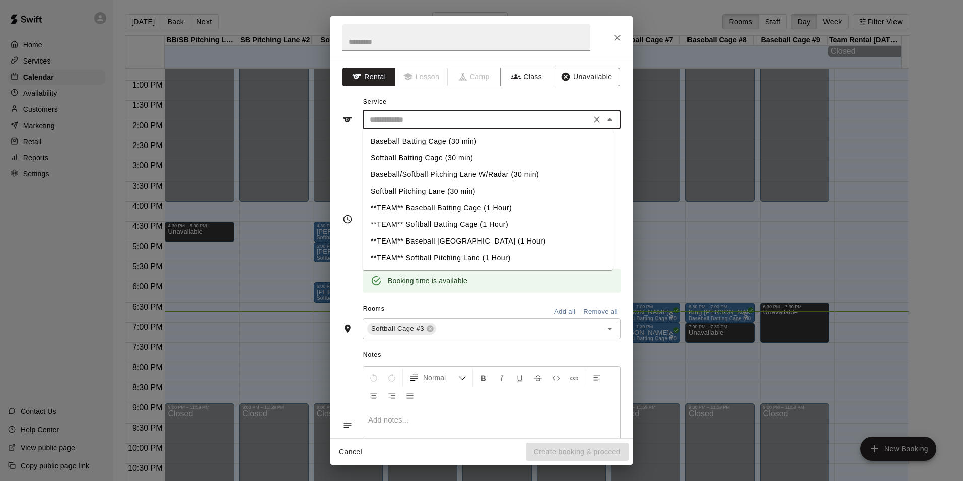
click at [426, 157] on li "Softball Batting Cage (30 min)" at bounding box center [488, 158] width 250 height 17
type input "**********"
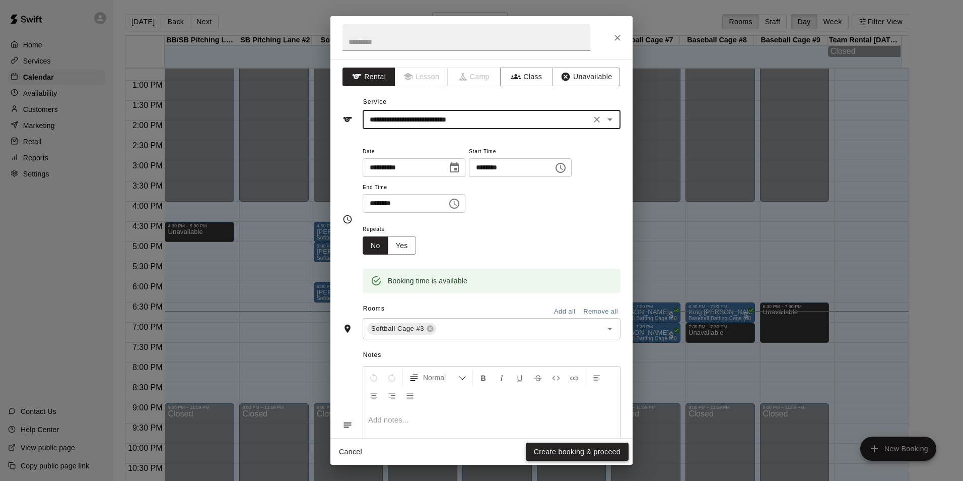
click at [562, 452] on button "Create booking & proceed" at bounding box center [577, 451] width 103 height 19
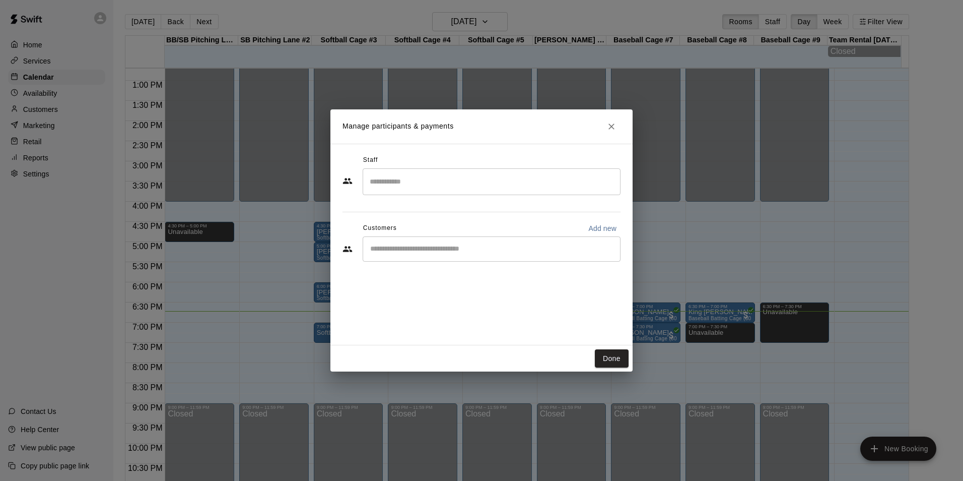
click at [481, 242] on div "​" at bounding box center [492, 248] width 258 height 25
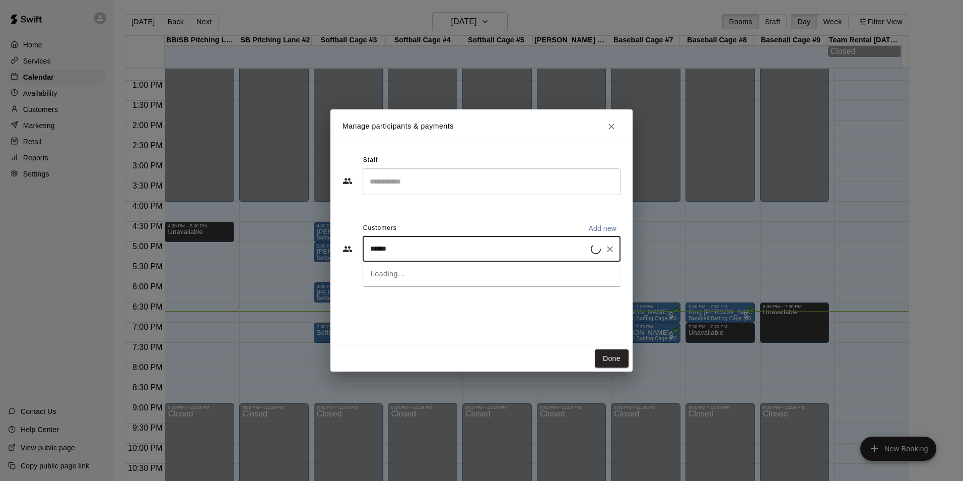
type input "*******"
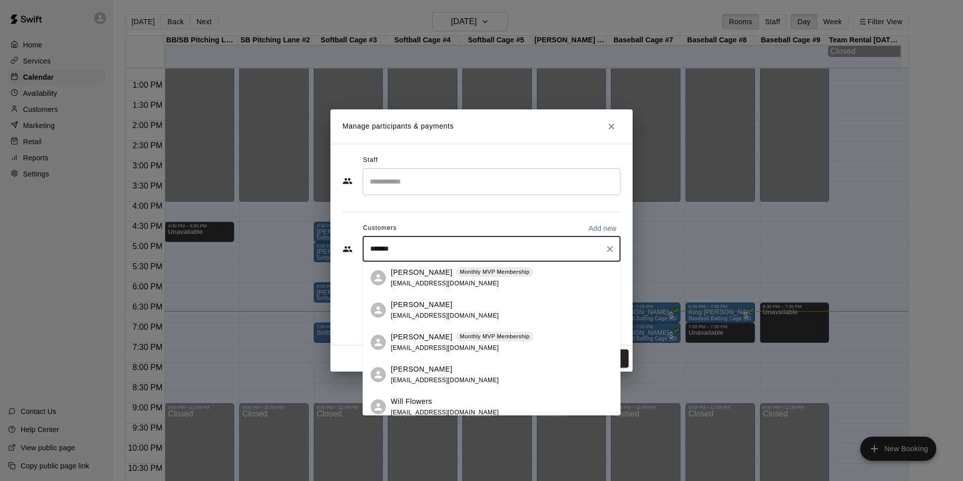
click at [421, 284] on span "[EMAIL_ADDRESS][DOMAIN_NAME]" at bounding box center [445, 283] width 108 height 7
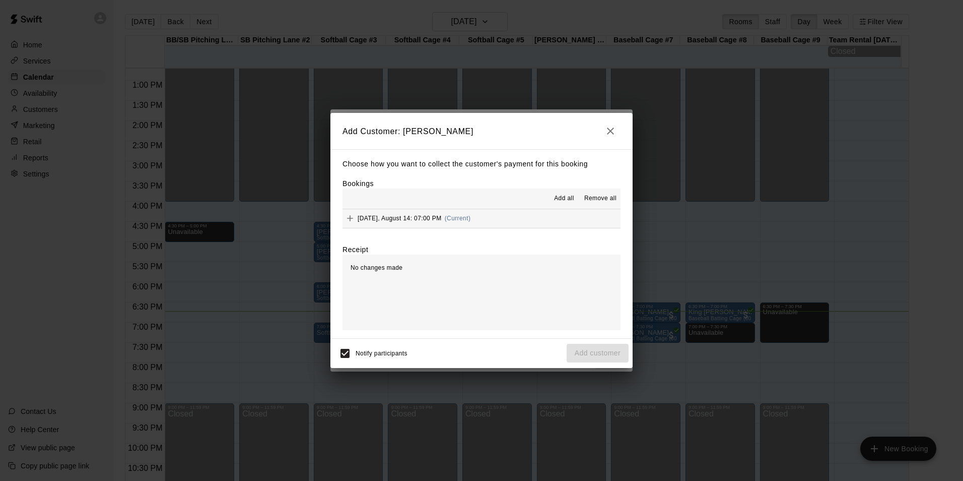
click at [510, 218] on button "[DATE], August 14: 07:00 PM (Current)" at bounding box center [482, 218] width 278 height 19
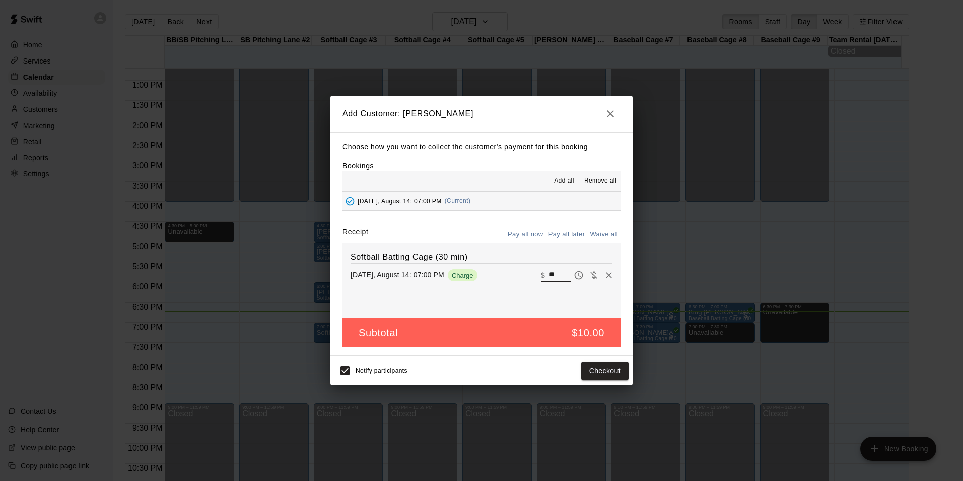
click at [549, 274] on input "**" at bounding box center [560, 275] width 22 height 13
type input "*"
click at [595, 365] on button "Add customer" at bounding box center [598, 370] width 62 height 19
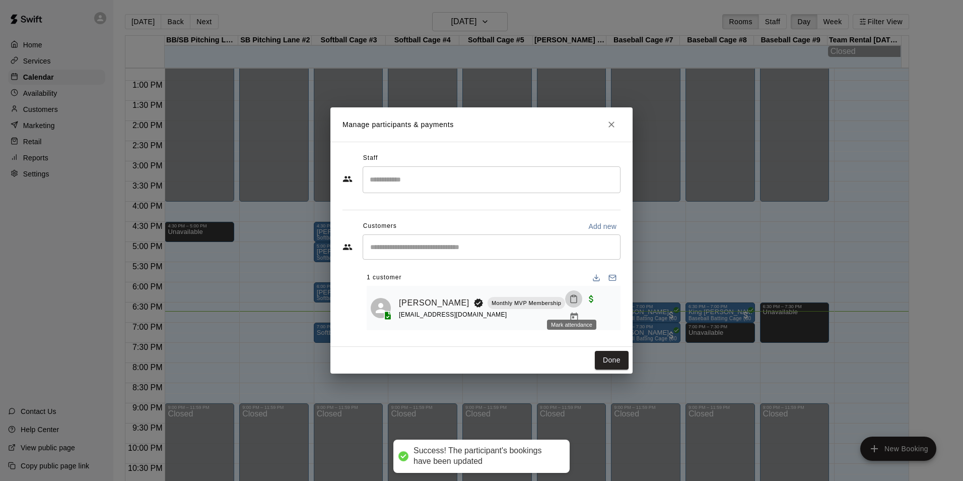
click at [570, 303] on icon "Mark attendance" at bounding box center [573, 298] width 9 height 9
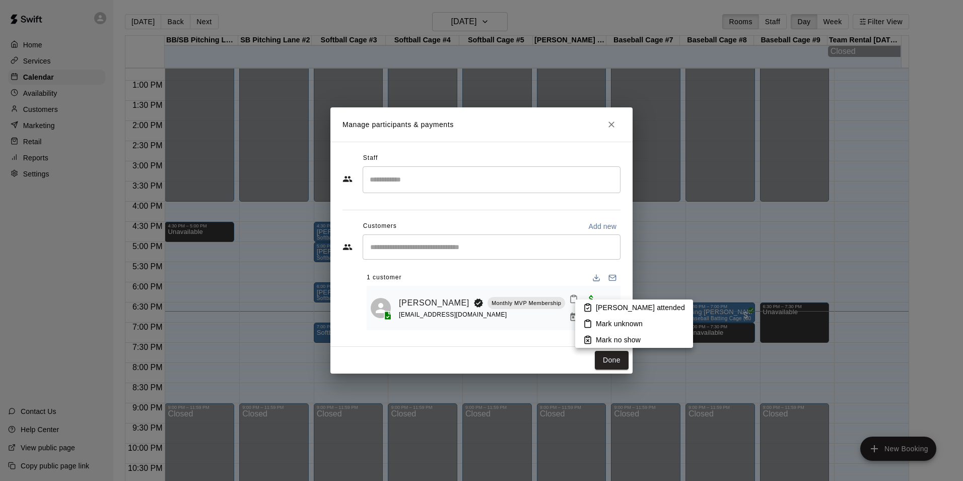
click at [590, 307] on icon at bounding box center [587, 307] width 9 height 9
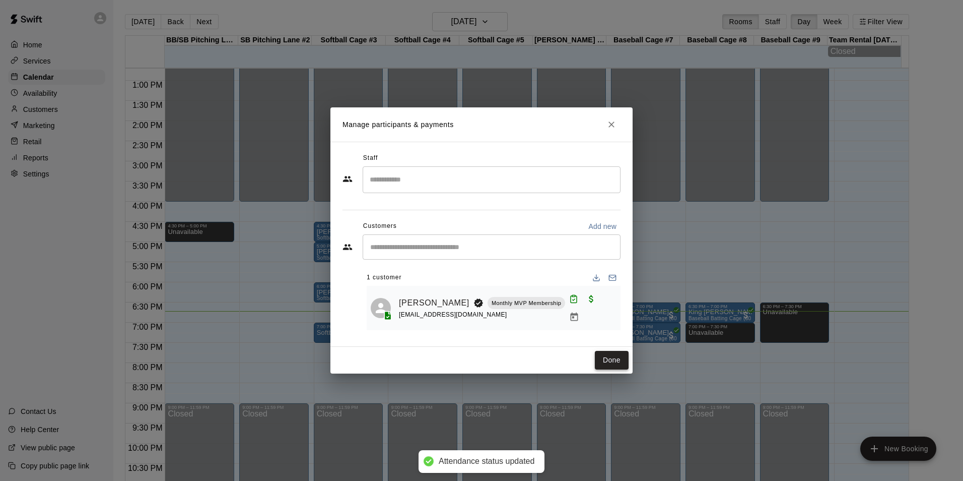
click at [618, 355] on button "Done" at bounding box center [612, 360] width 34 height 19
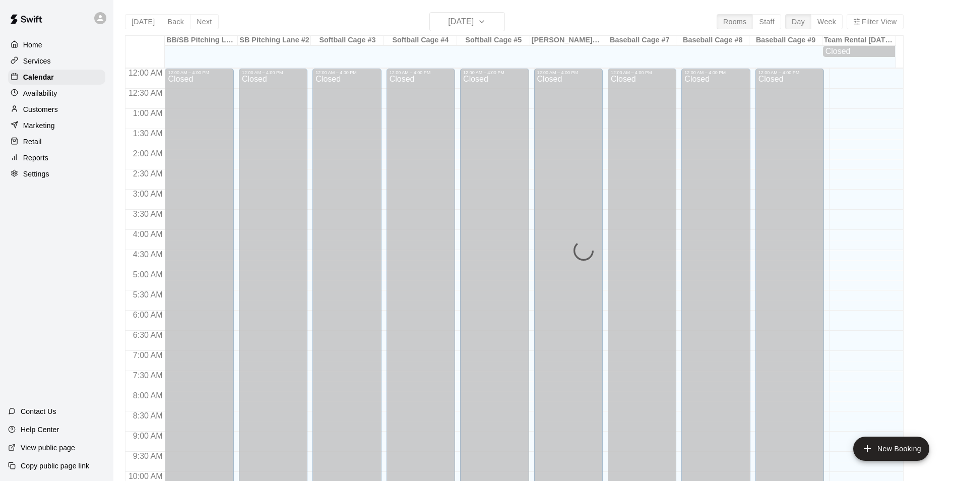
scroll to position [512, 0]
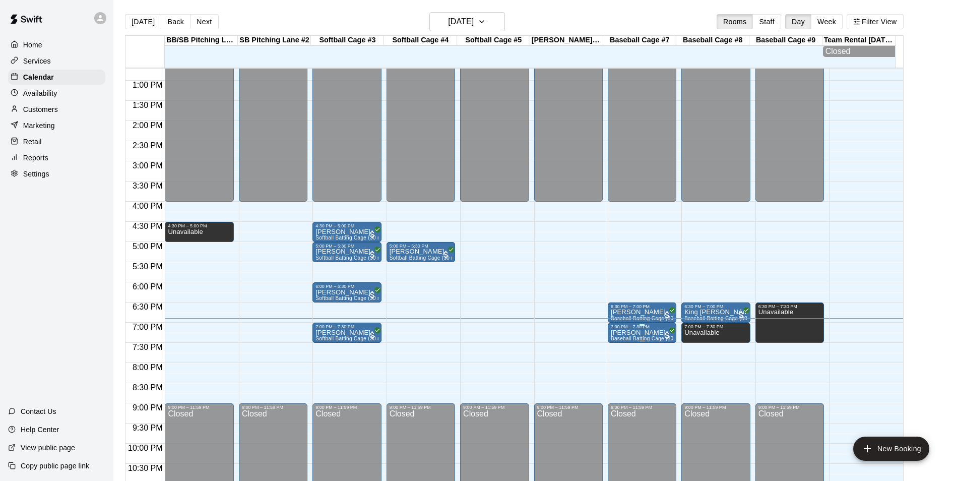
click at [630, 341] on span "Baseball Batting Cage (30 min)" at bounding box center [648, 339] width 75 height 6
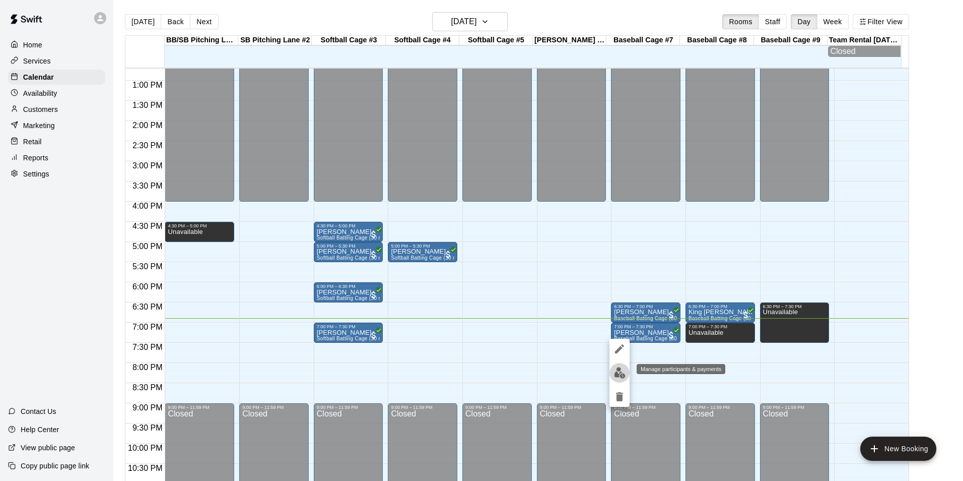
click at [627, 378] on button "edit" at bounding box center [620, 373] width 20 height 20
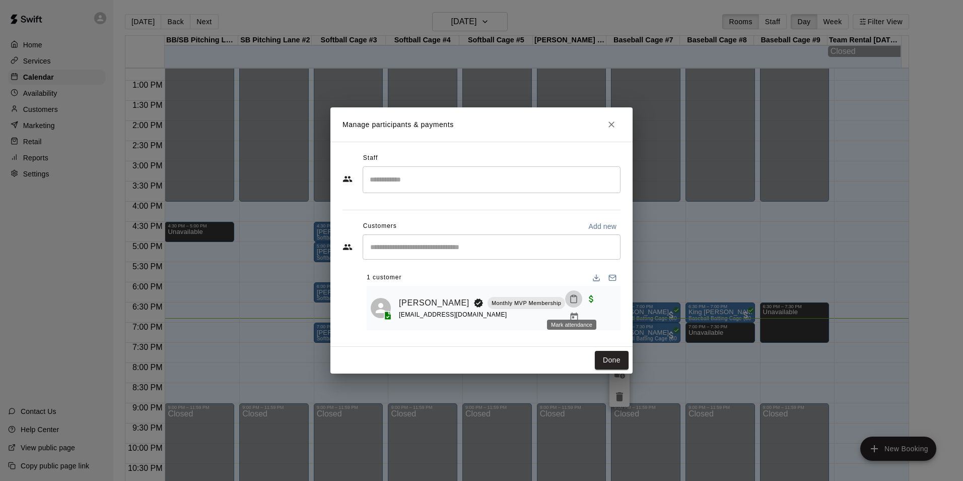
click at [573, 303] on icon "Mark attendance" at bounding box center [574, 299] width 6 height 7
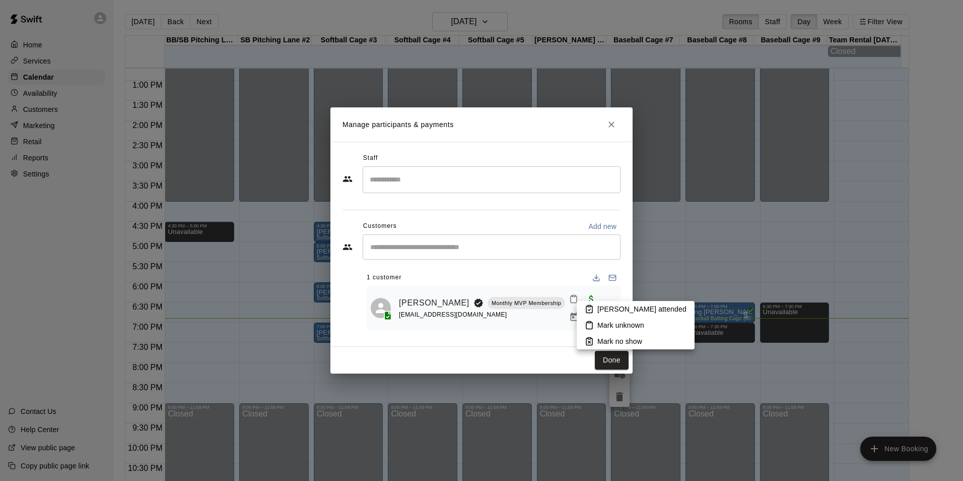
click at [595, 307] on li "[PERSON_NAME] attended" at bounding box center [636, 309] width 118 height 16
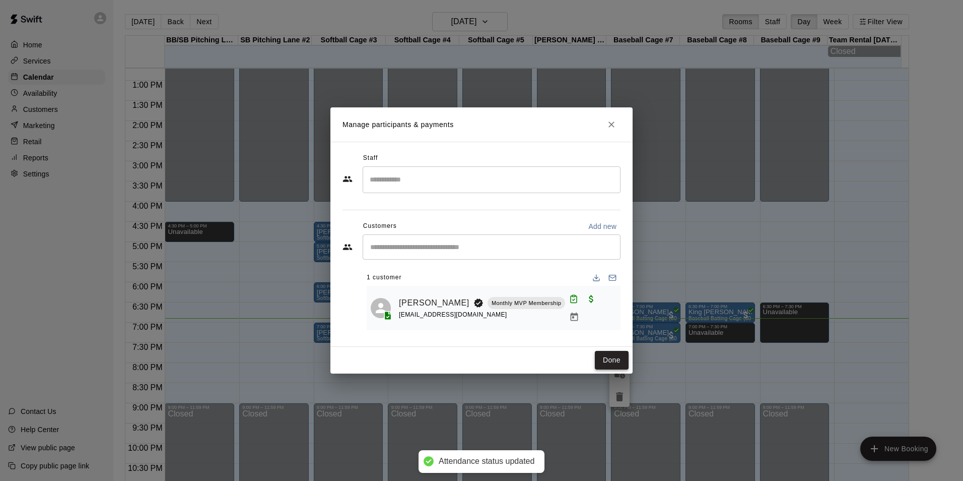
click at [608, 361] on button "Done" at bounding box center [612, 360] width 34 height 19
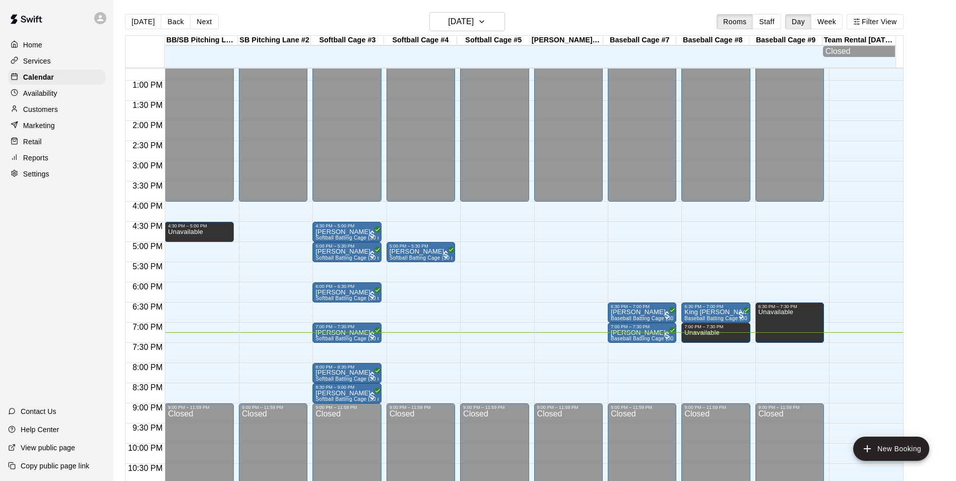
click at [53, 109] on p "Customers" at bounding box center [40, 109] width 35 height 10
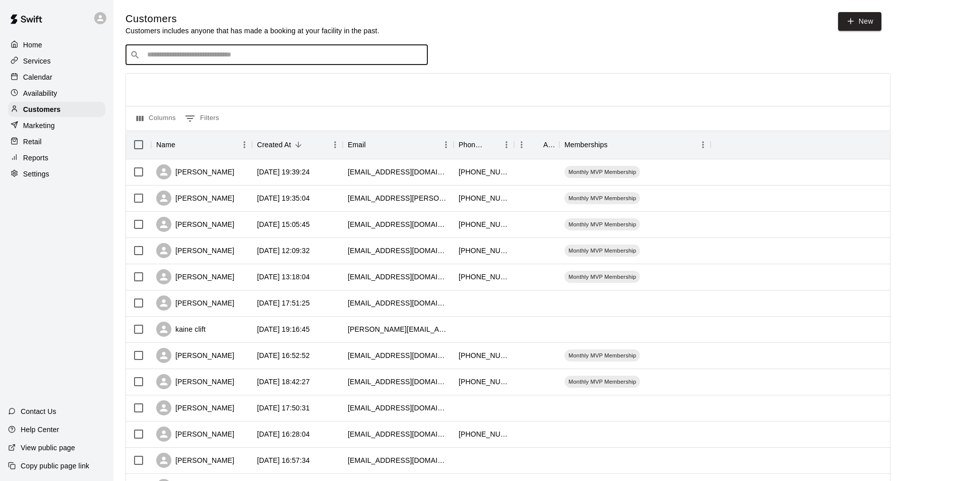
click at [340, 59] on input "Search customers by name or email" at bounding box center [283, 55] width 279 height 10
type input "****"
click at [229, 79] on div "Kate Wommack" at bounding box center [208, 77] width 108 height 11
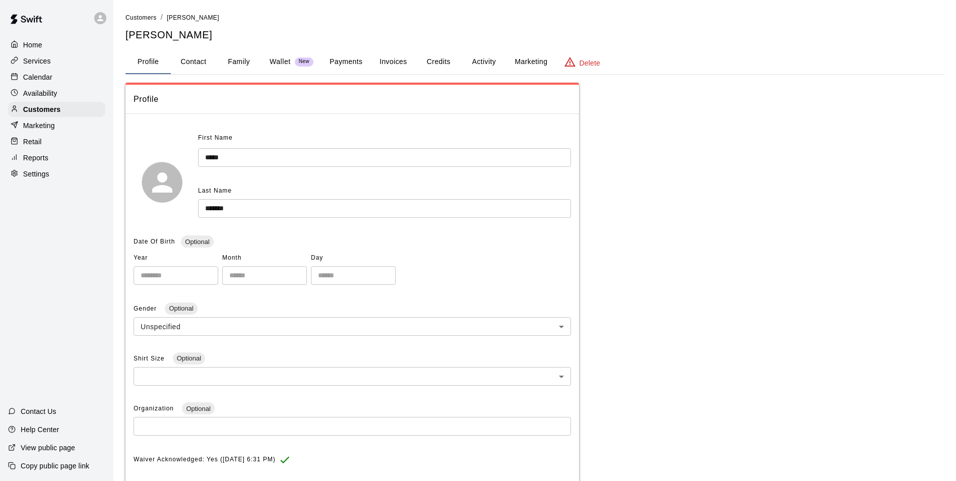
click at [242, 59] on button "Family" at bounding box center [238, 62] width 45 height 24
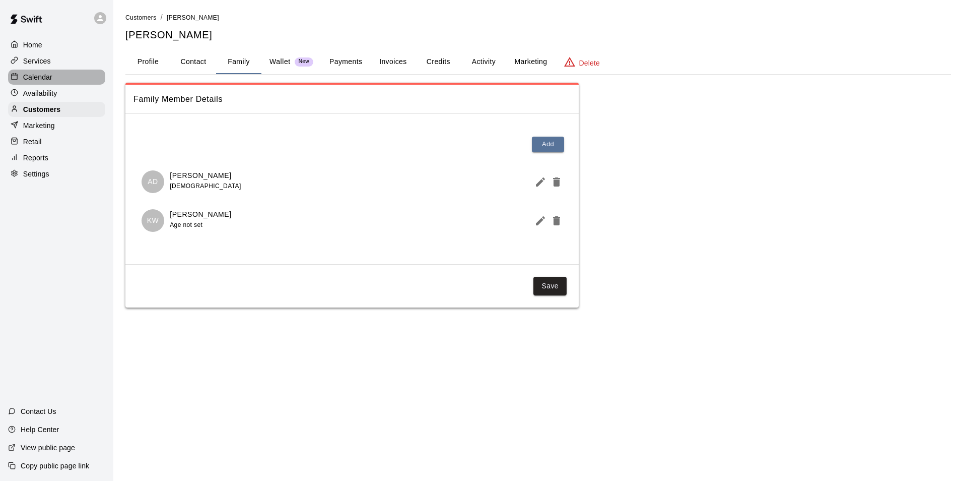
click at [54, 74] on div "Calendar" at bounding box center [56, 77] width 97 height 15
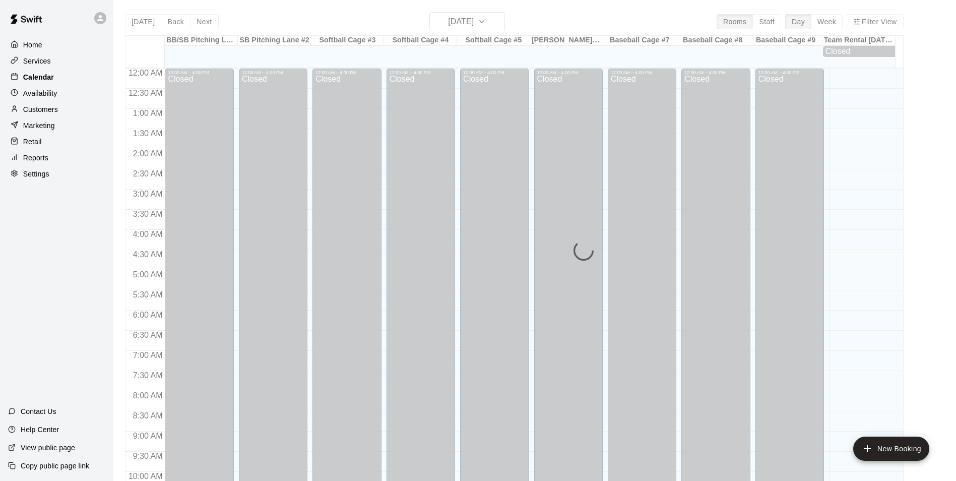
scroll to position [512, 0]
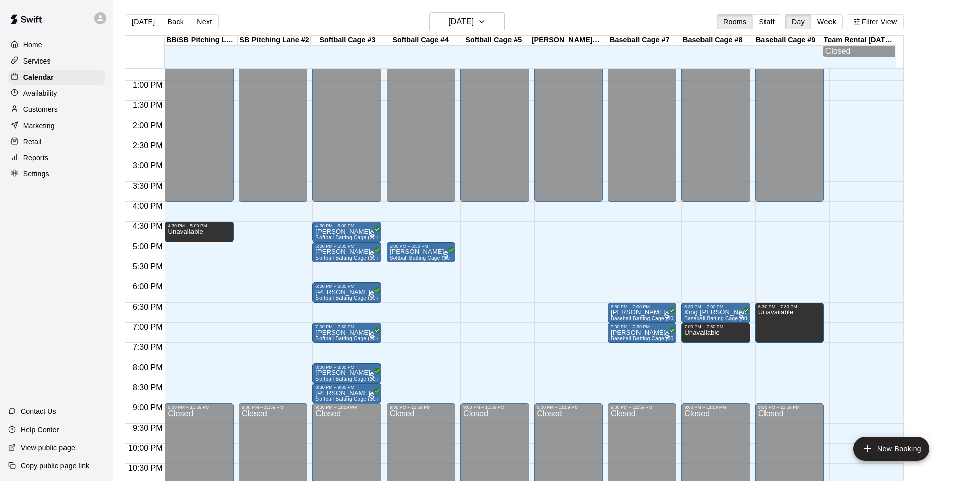
click at [51, 113] on p "Customers" at bounding box center [40, 109] width 35 height 10
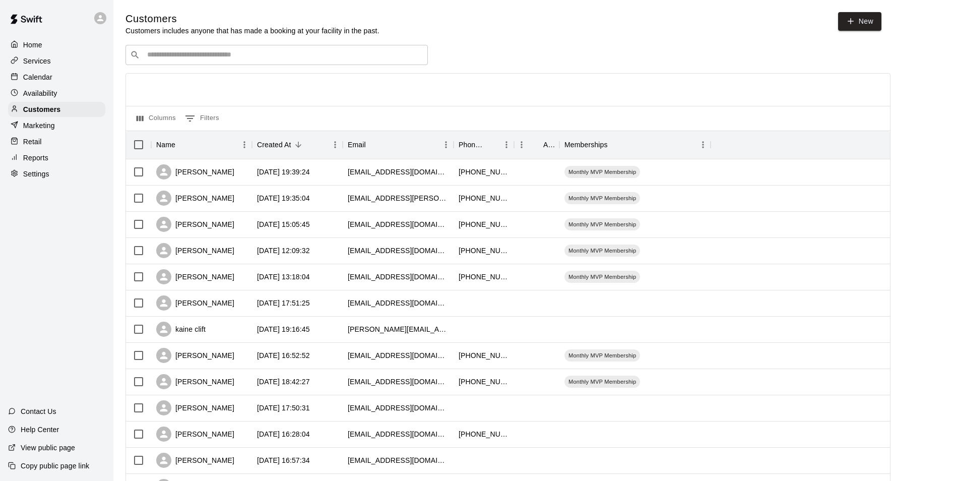
click at [226, 53] on input "Search customers by name or email" at bounding box center [283, 55] width 279 height 10
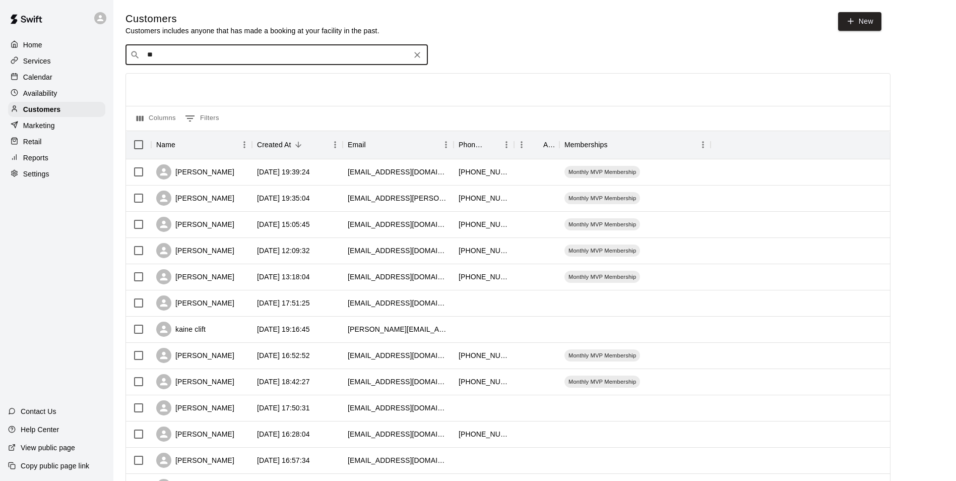
type input "***"
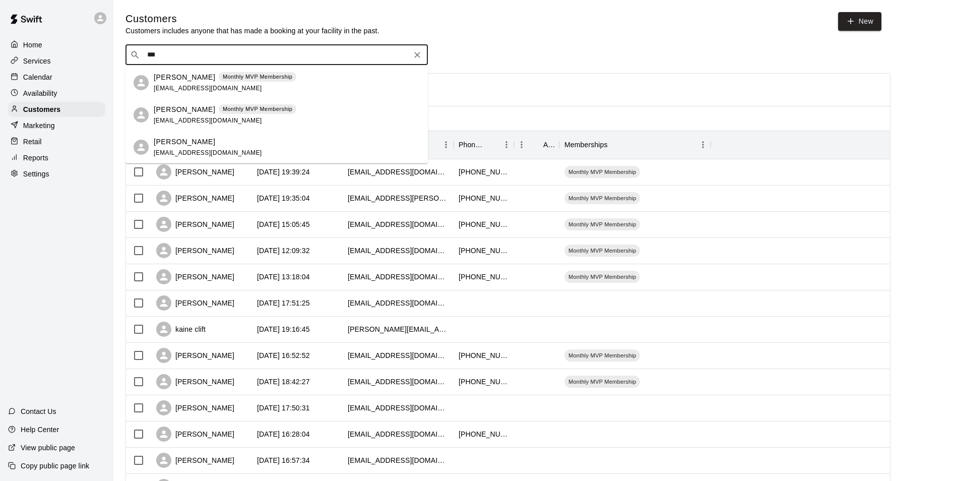
click at [167, 103] on div "Katelynn Womack Monthly MVP Membership dwomack1206@gmail.com" at bounding box center [276, 115] width 302 height 32
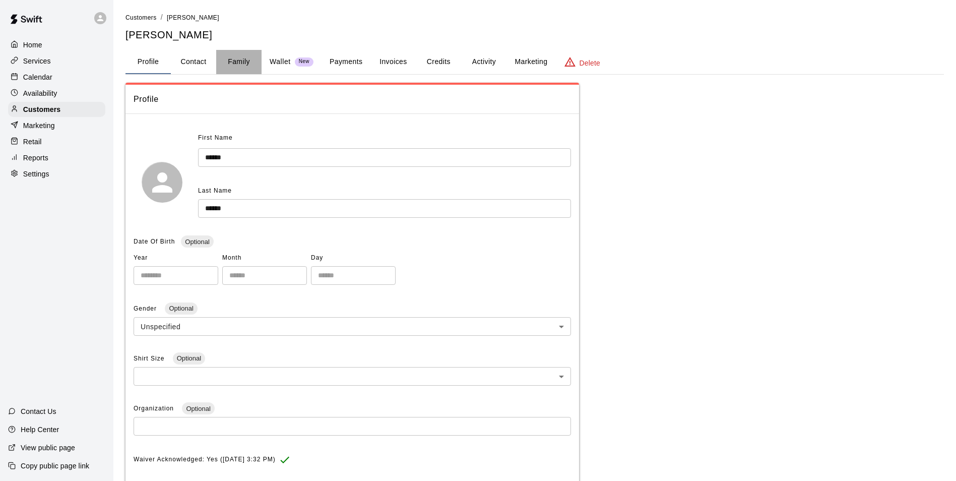
click at [231, 58] on button "Family" at bounding box center [238, 62] width 45 height 24
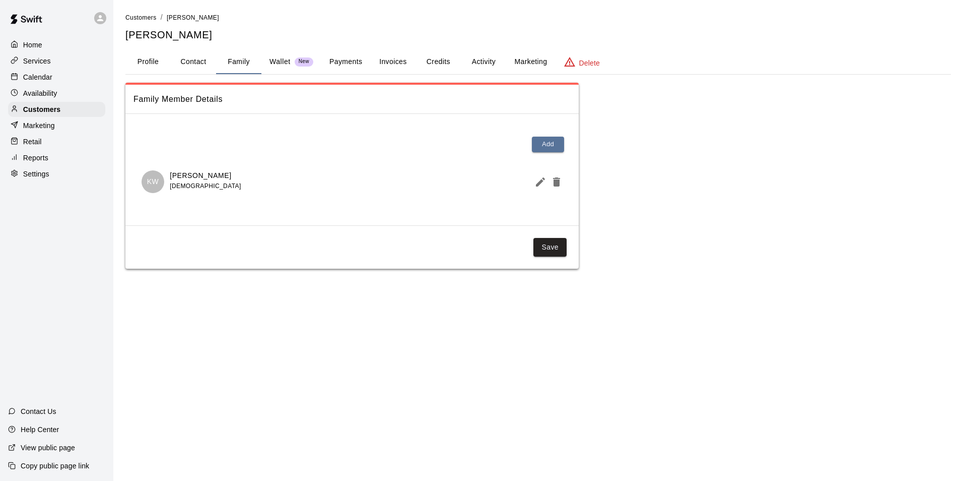
drag, startPoint x: 63, startPoint y: 83, endPoint x: 110, endPoint y: 86, distance: 47.5
click at [64, 82] on div "Calendar" at bounding box center [56, 77] width 97 height 15
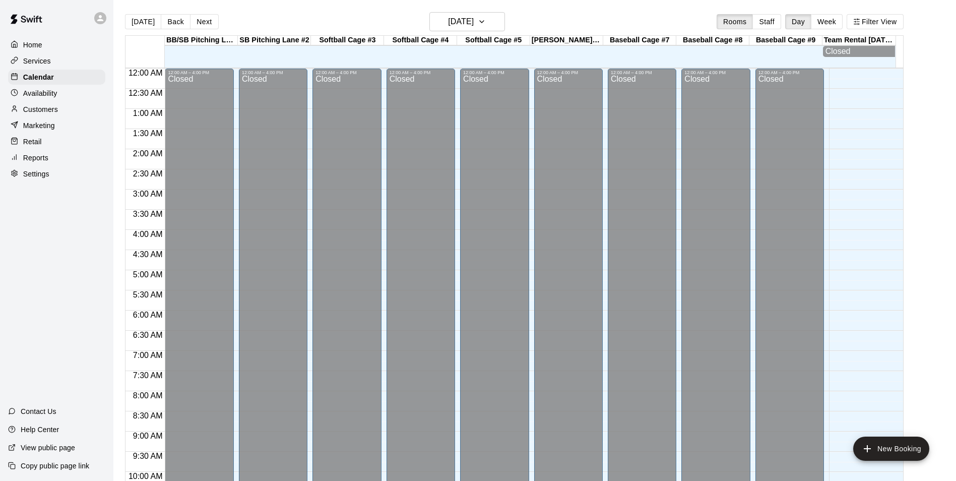
scroll to position [512, 0]
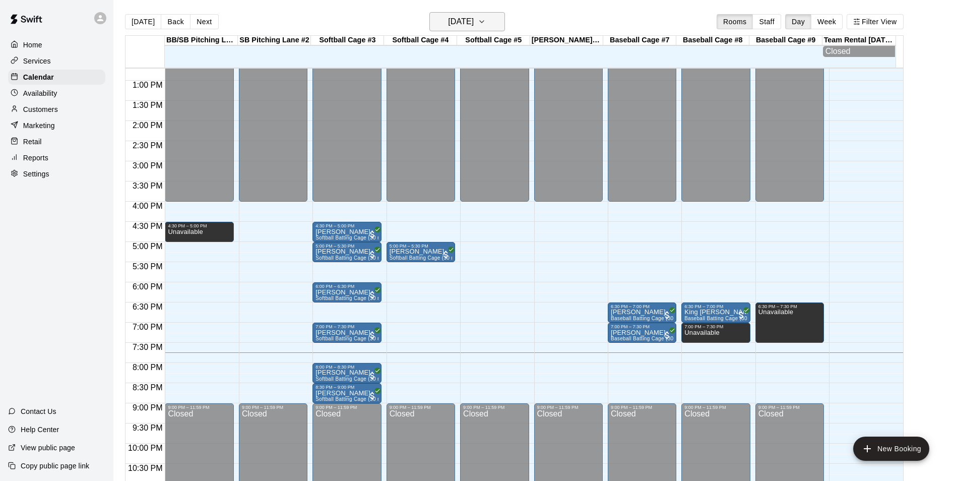
click at [463, 16] on h6 "[DATE]" at bounding box center [461, 22] width 26 height 14
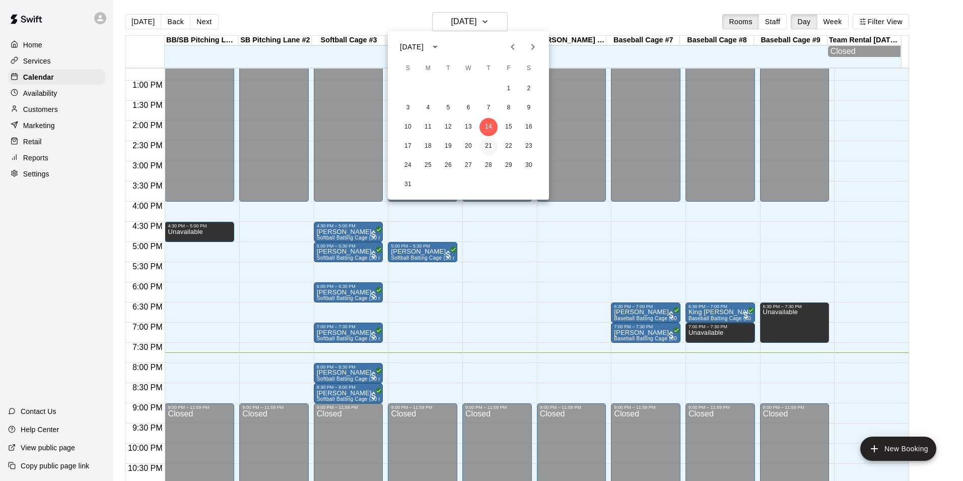
click at [489, 148] on button "21" at bounding box center [489, 146] width 18 height 18
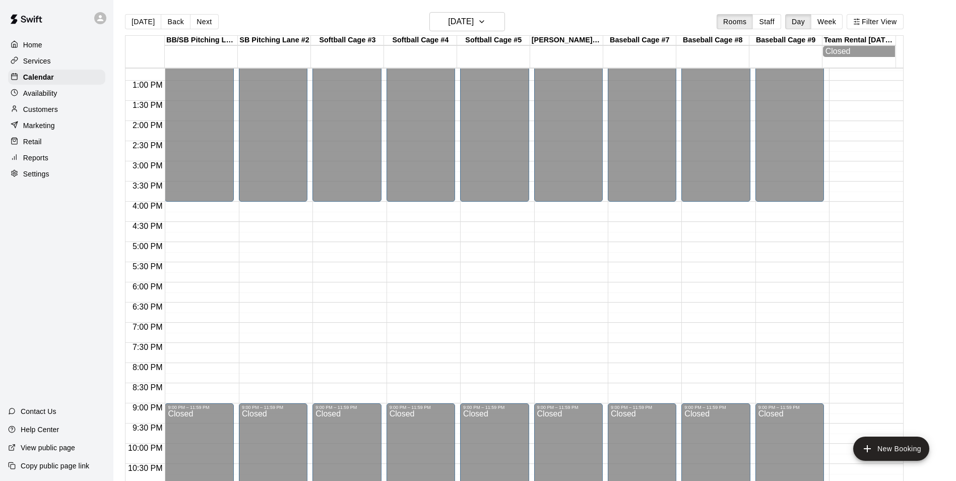
click at [798, 286] on div "12:00 AM – 4:00 PM Closed 9:00 PM – 11:59 PM Closed" at bounding box center [789, 40] width 69 height 967
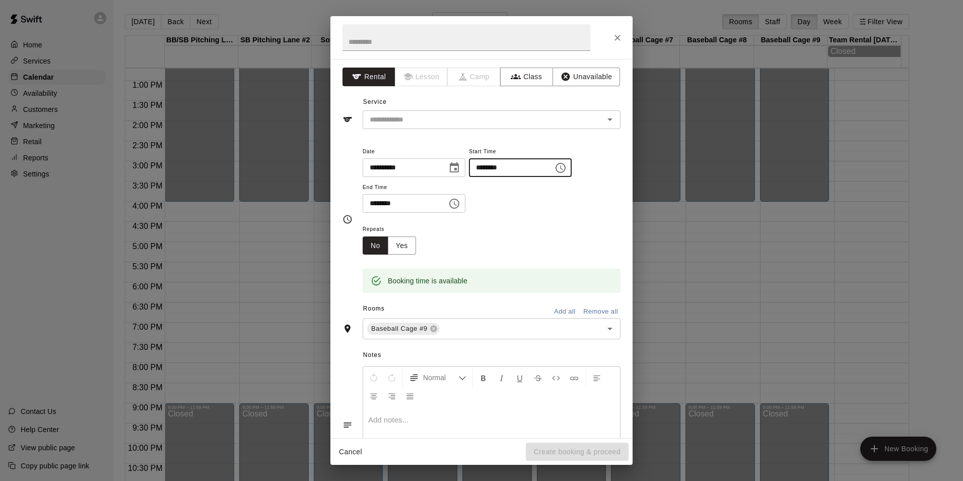
click at [498, 170] on input "********" at bounding box center [508, 167] width 78 height 19
type input "********"
click at [379, 202] on input "********" at bounding box center [402, 203] width 78 height 19
type input "********"
click at [444, 103] on div "Service ​" at bounding box center [482, 111] width 278 height 35
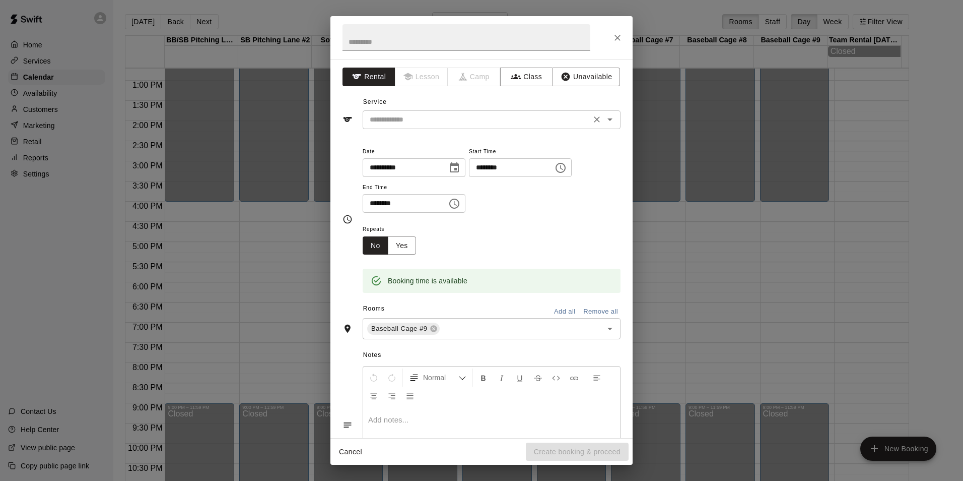
click at [440, 117] on input "text" at bounding box center [477, 119] width 222 height 13
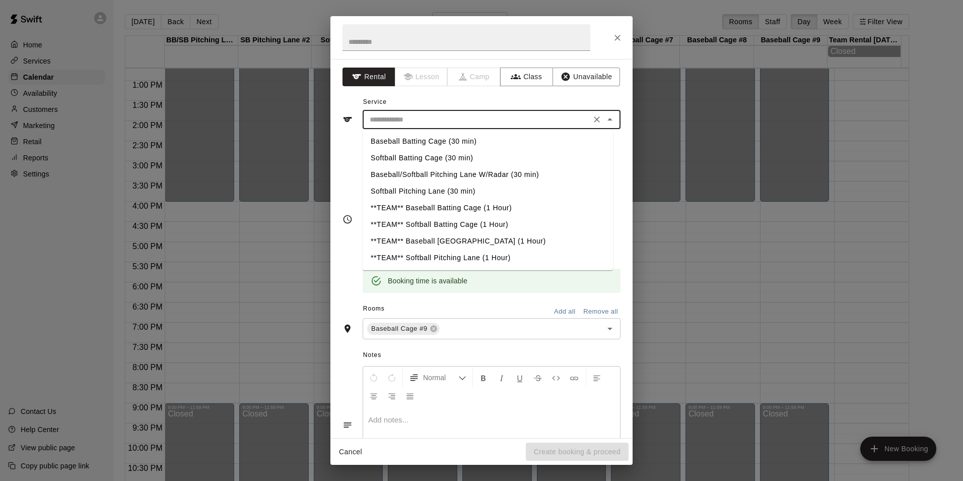
click at [423, 215] on li "**TEAM** Baseball Batting Cage (1 Hour)" at bounding box center [488, 208] width 250 height 17
type input "**********"
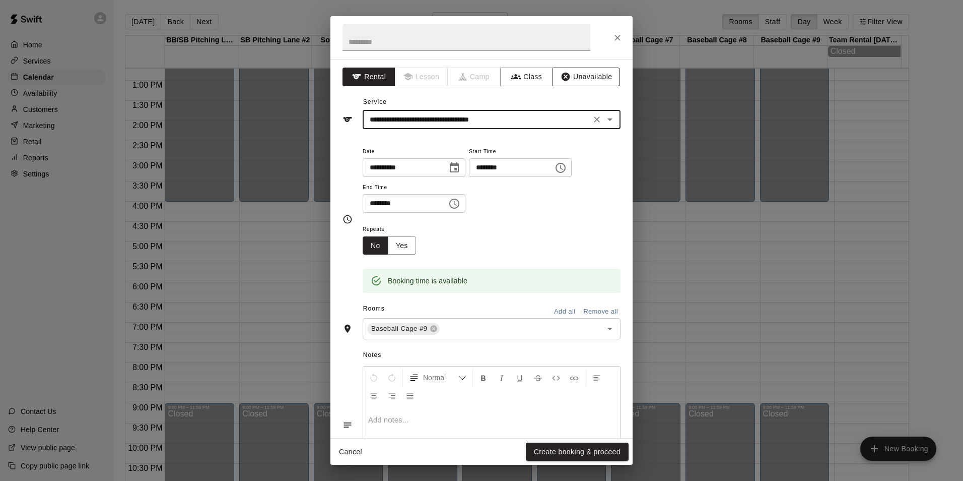
click at [572, 80] on button "Unavailable" at bounding box center [587, 77] width 68 height 19
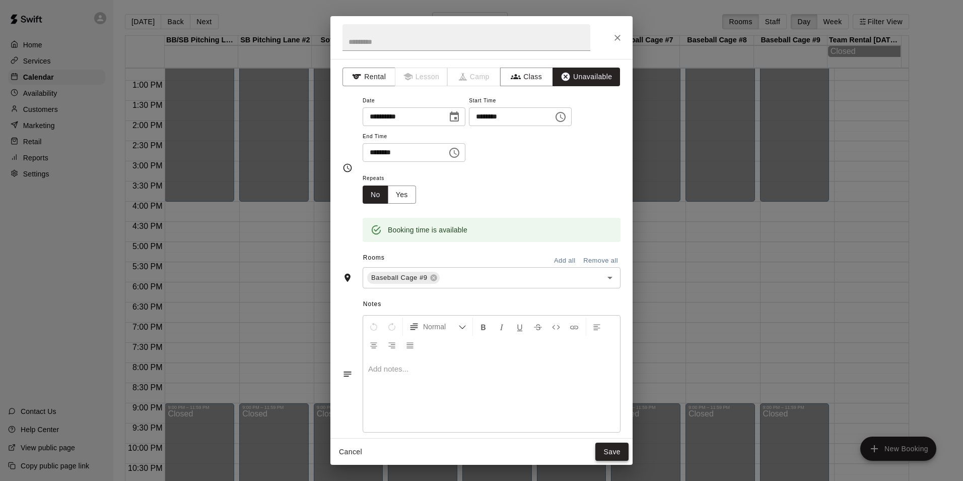
click at [615, 454] on button "Save" at bounding box center [612, 451] width 33 height 19
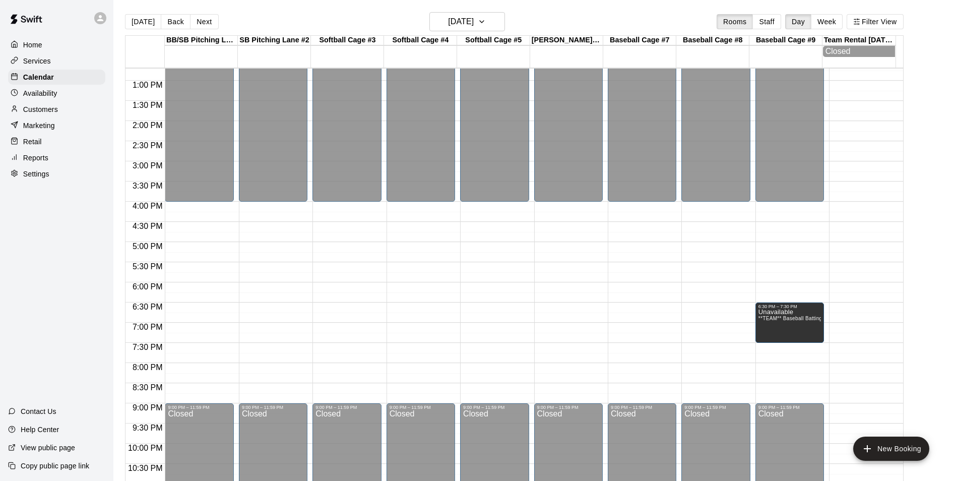
click at [712, 305] on div "12:00 AM – 4:00 PM Closed 9:00 PM – 11:59 PM Closed" at bounding box center [715, 40] width 69 height 967
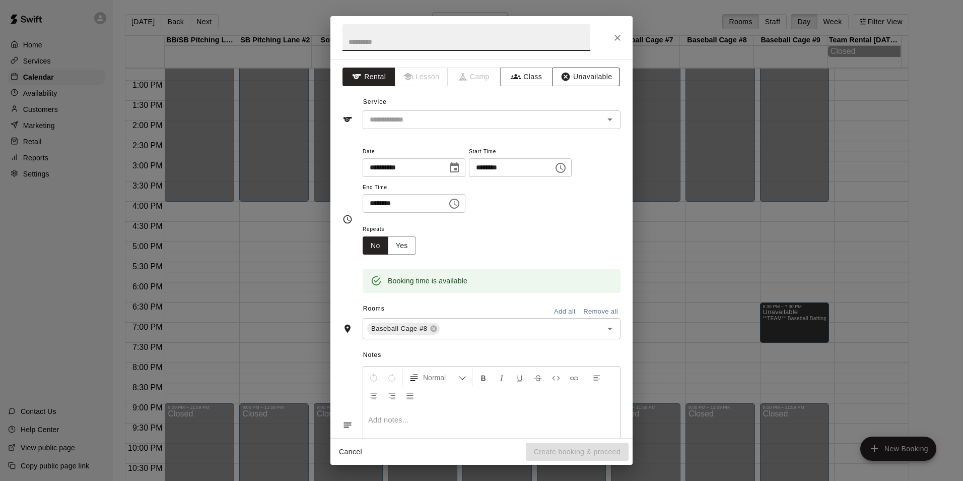
click at [586, 76] on button "Unavailable" at bounding box center [587, 77] width 68 height 19
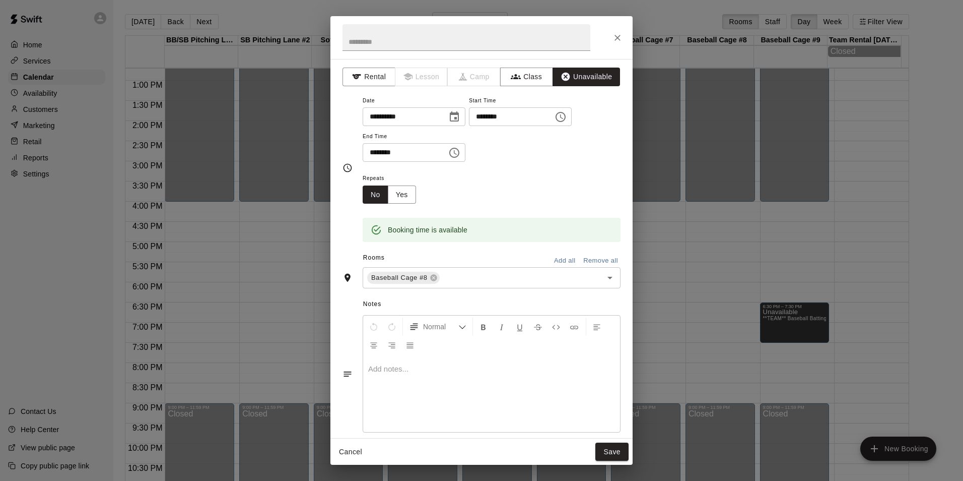
click at [387, 152] on input "********" at bounding box center [402, 152] width 78 height 19
type input "********"
click at [604, 457] on button "Save" at bounding box center [612, 451] width 33 height 19
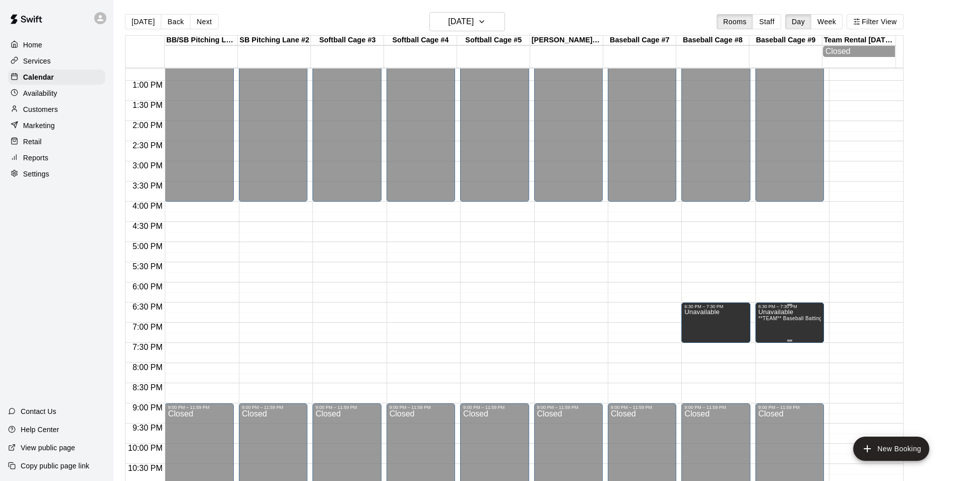
click at [761, 319] on icon "edit" at bounding box center [767, 322] width 12 height 12
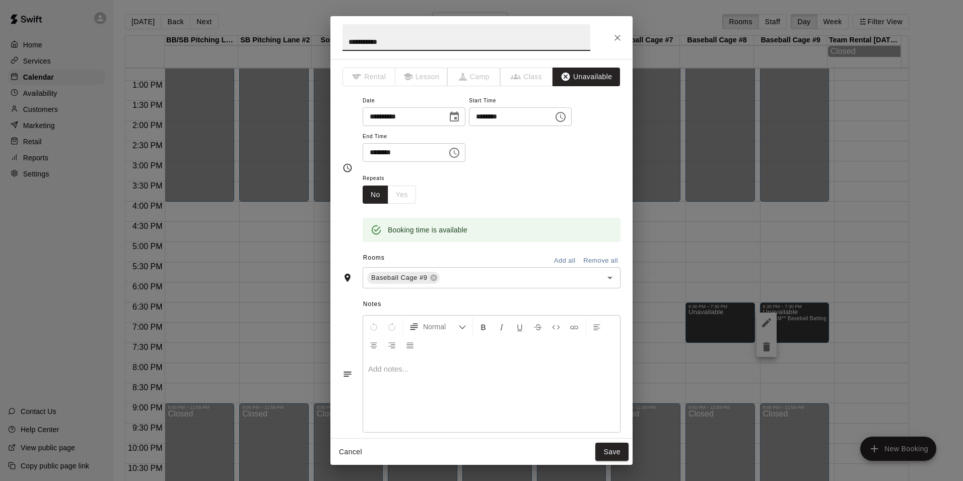
click at [613, 34] on icon "Close" at bounding box center [618, 38] width 10 height 10
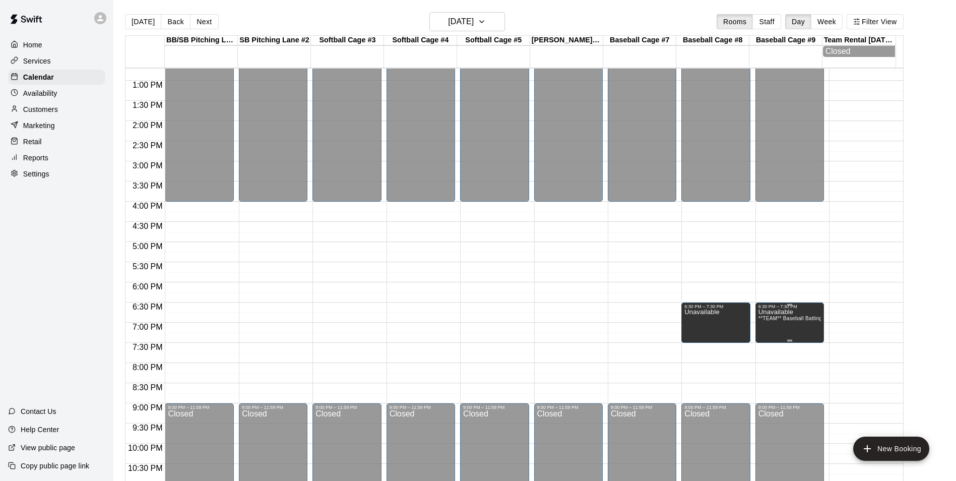
click at [767, 344] on icon "delete" at bounding box center [766, 346] width 7 height 9
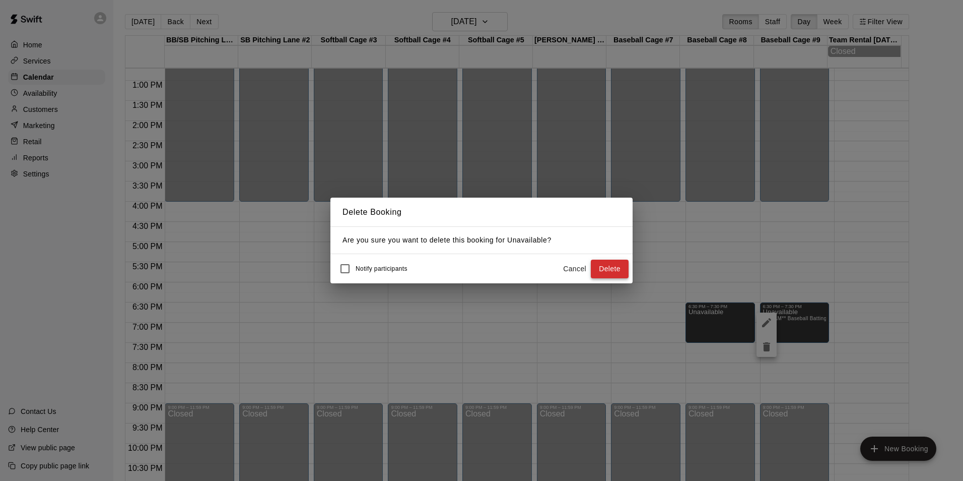
click at [612, 271] on button "Delete" at bounding box center [610, 268] width 38 height 19
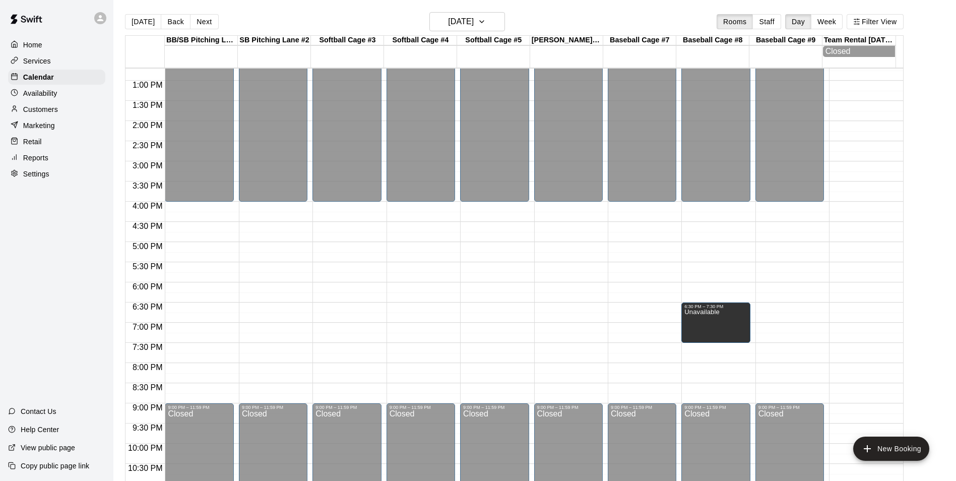
click at [779, 307] on div "12:00 AM – 4:00 PM Closed 9:00 PM – 11:59 PM Closed" at bounding box center [789, 40] width 69 height 967
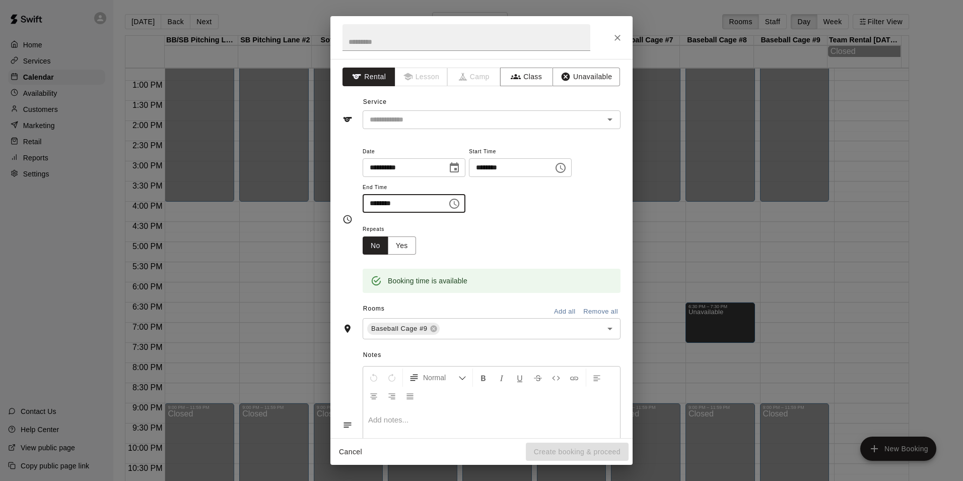
click at [389, 200] on input "********" at bounding box center [402, 203] width 78 height 19
type input "********"
click at [579, 75] on button "Unavailable" at bounding box center [587, 77] width 68 height 19
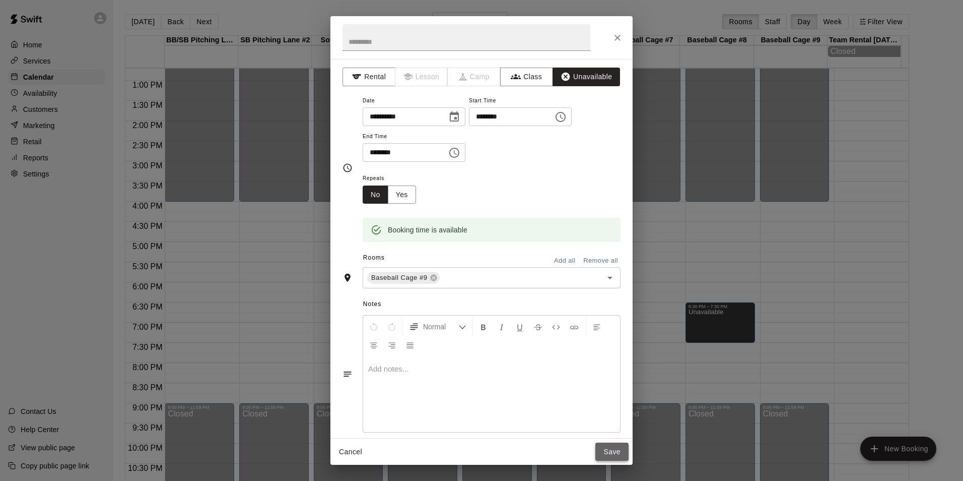
click at [616, 451] on button "Save" at bounding box center [612, 451] width 33 height 19
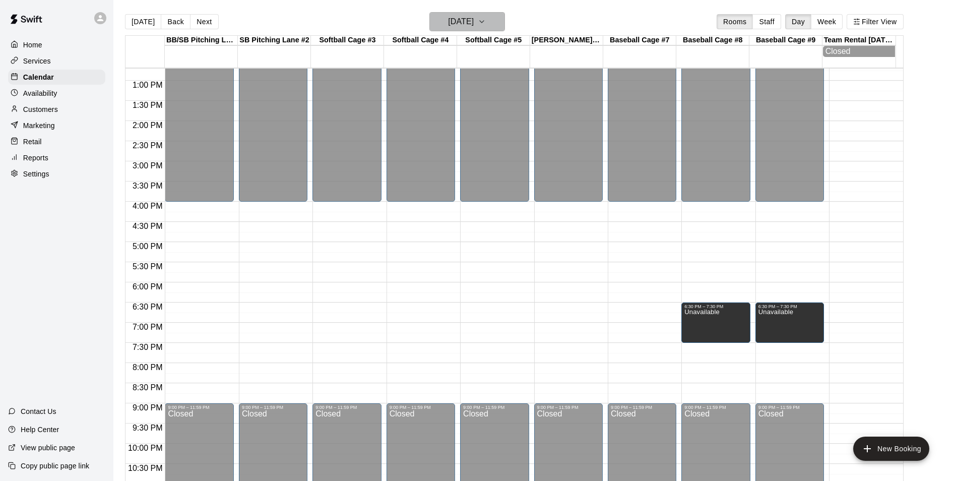
click at [453, 20] on h6 "Thursday Aug 21" at bounding box center [461, 22] width 26 height 14
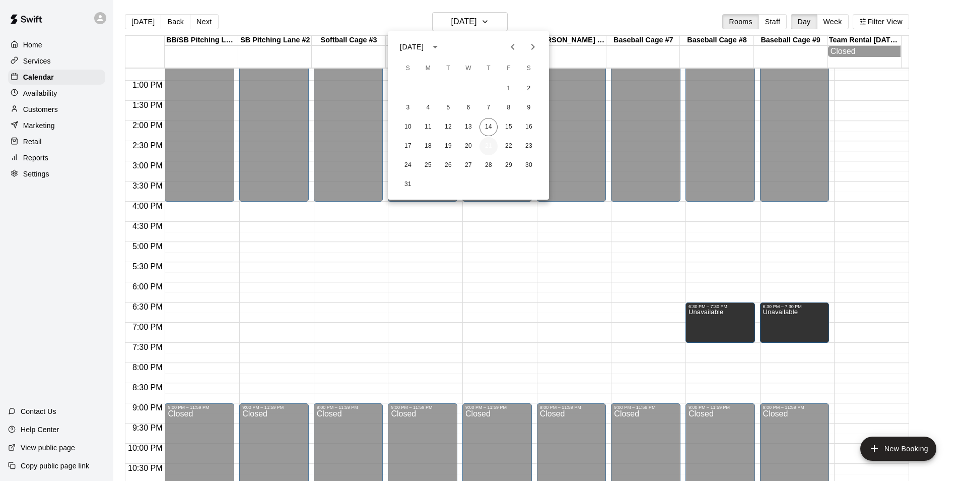
click at [489, 152] on button "21" at bounding box center [489, 146] width 18 height 18
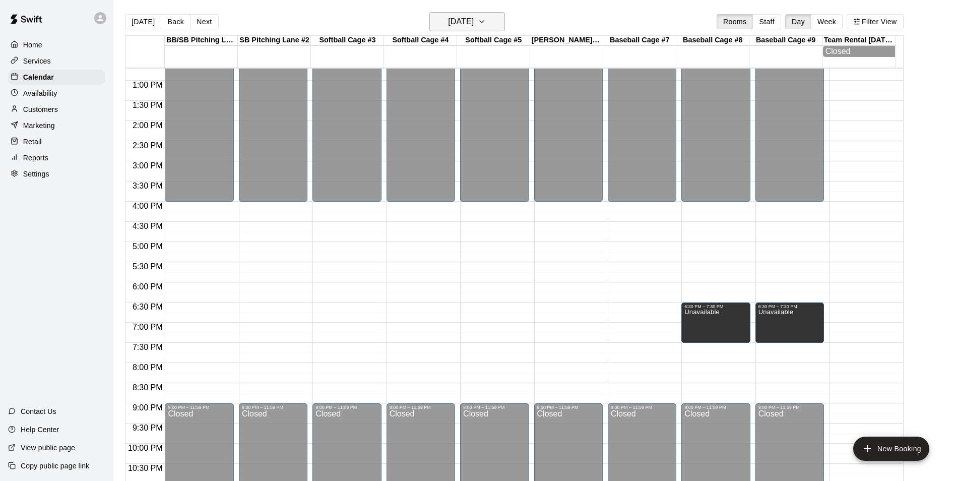
click at [474, 20] on h6 "Thursday Aug 21" at bounding box center [461, 22] width 26 height 14
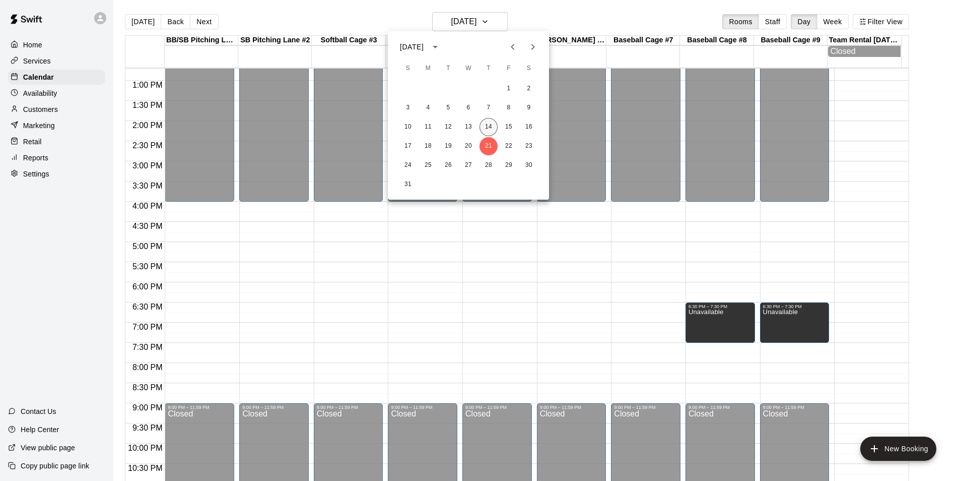
click at [487, 123] on button "14" at bounding box center [489, 127] width 18 height 18
